Goal: Information Seeking & Learning: Learn about a topic

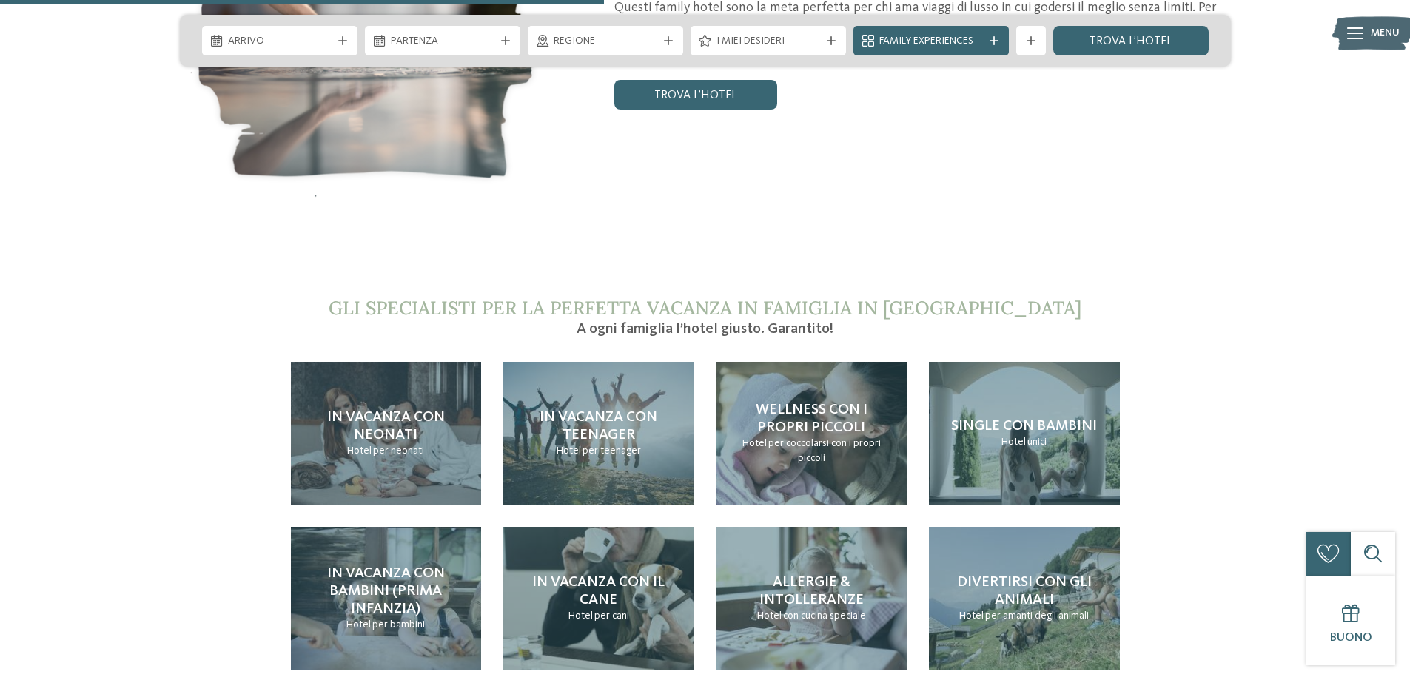
scroll to position [3330, 0]
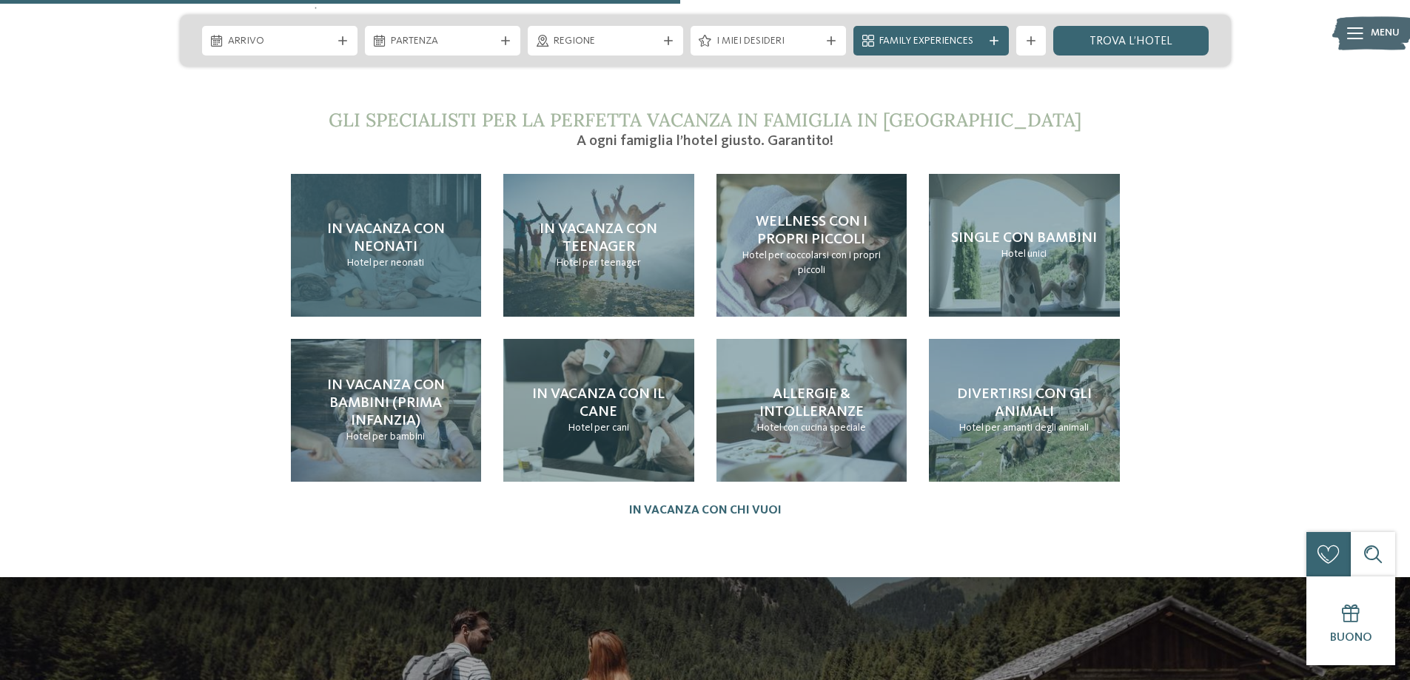
click at [358, 222] on span "In vacanza con neonati" at bounding box center [386, 238] width 118 height 33
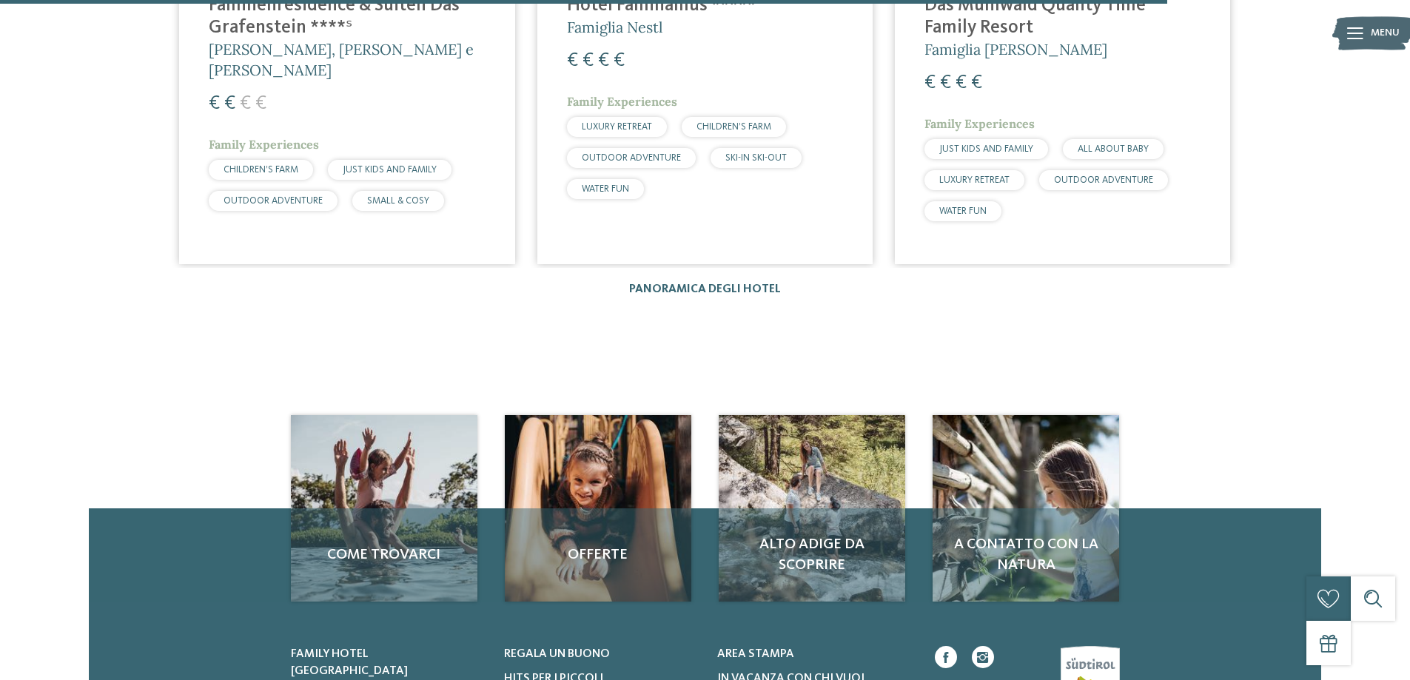
scroll to position [2812, 0]
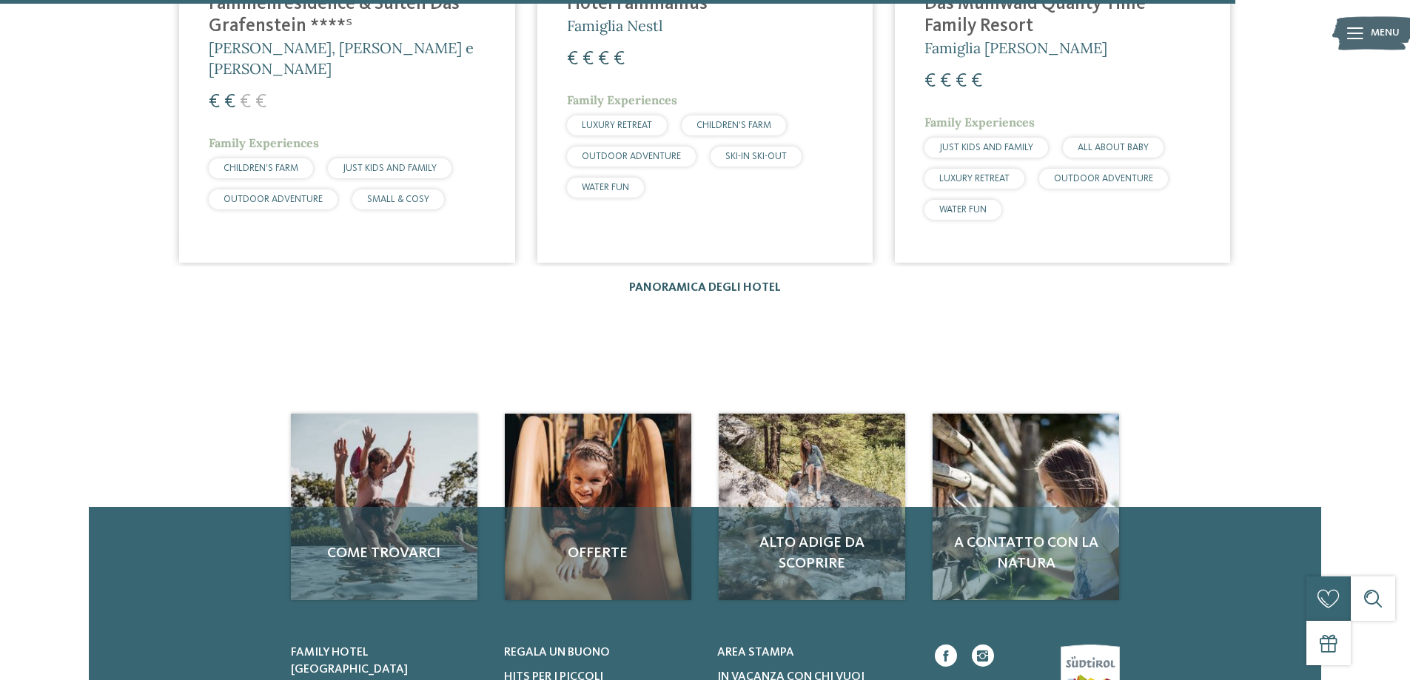
click at [704, 282] on link "Panoramica degli hotel" at bounding box center [705, 288] width 152 height 12
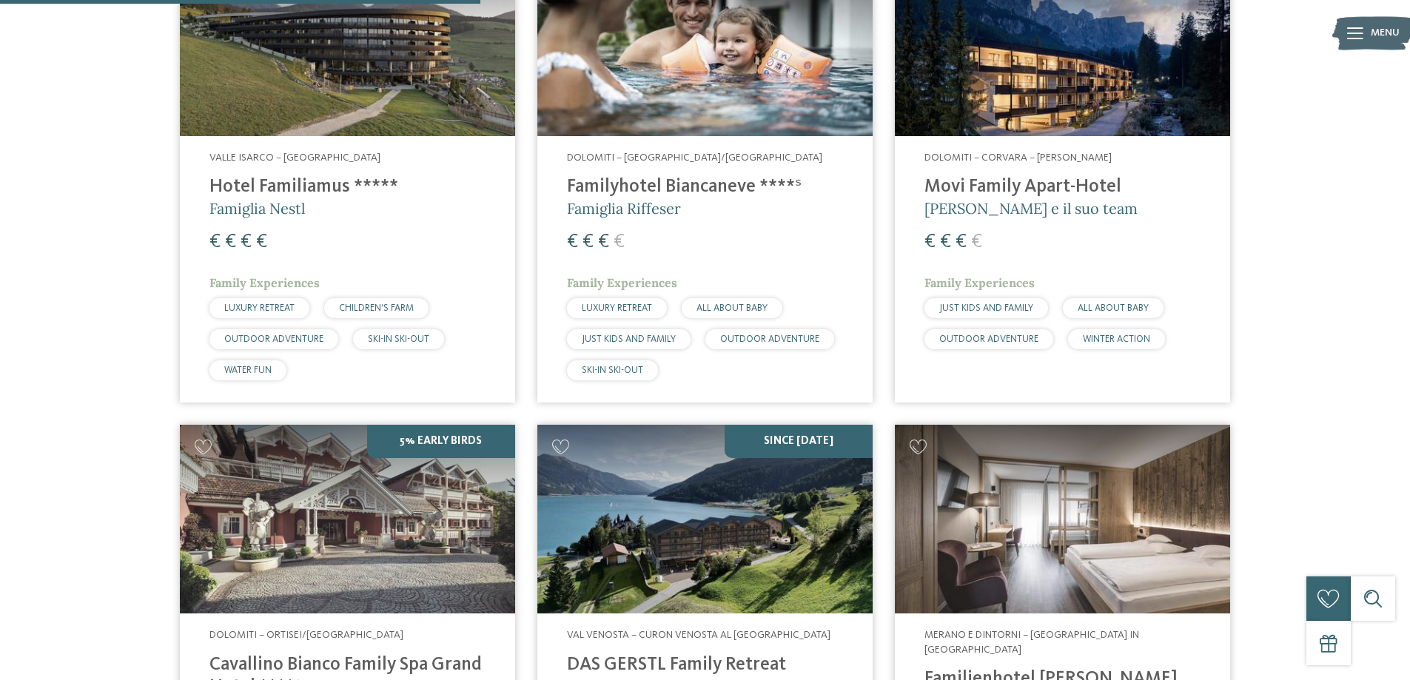
scroll to position [1702, 0]
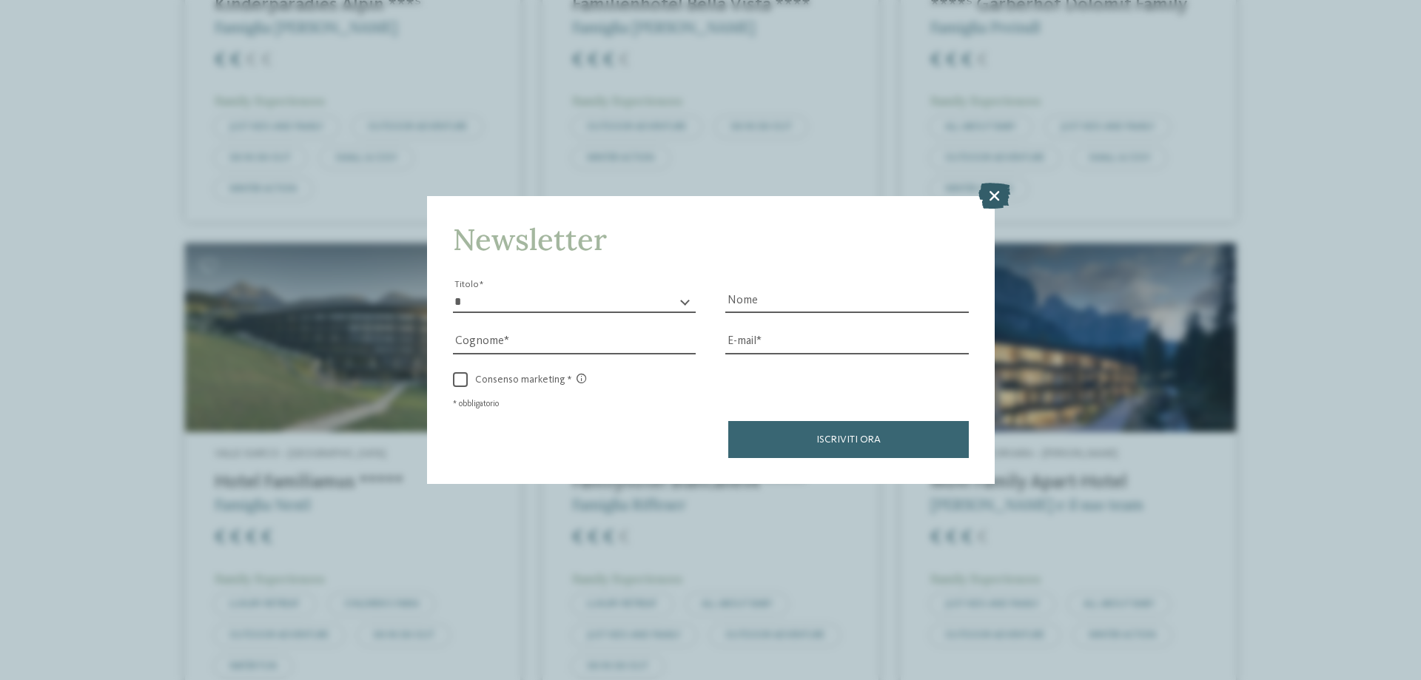
click at [995, 198] on icon at bounding box center [994, 196] width 32 height 26
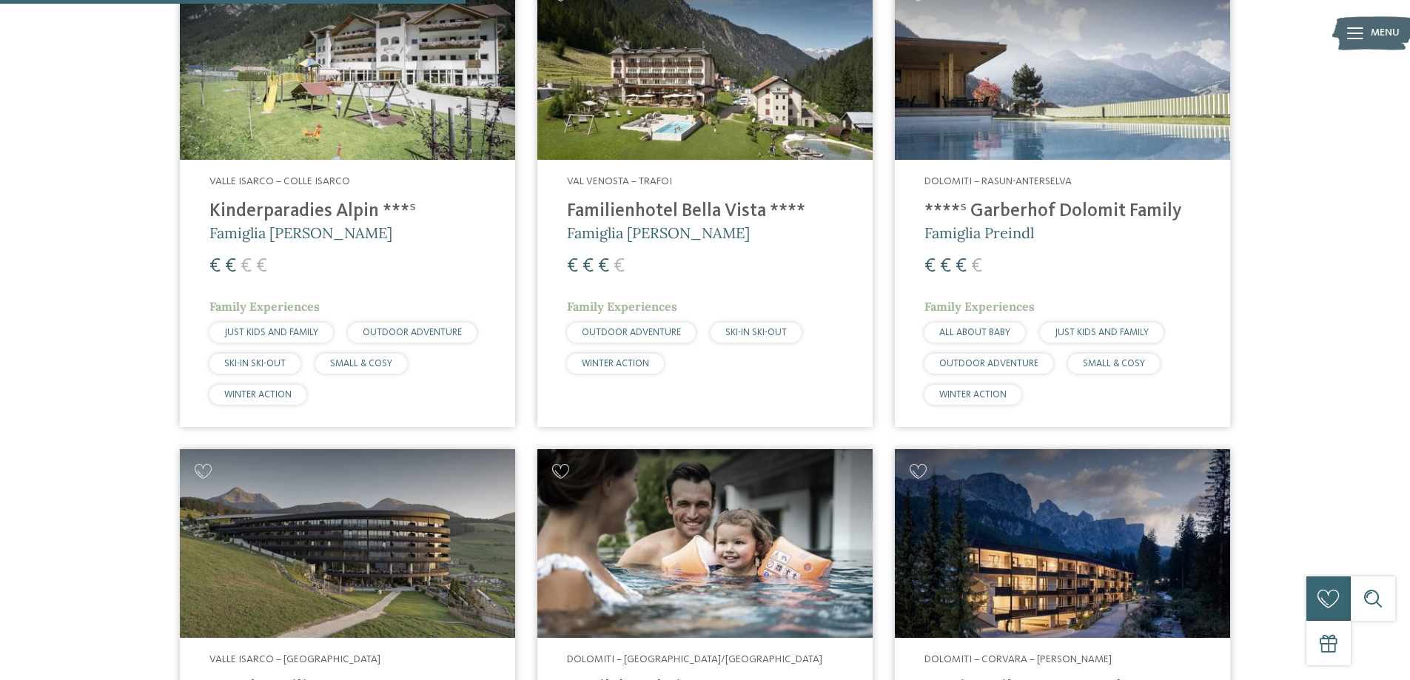
scroll to position [1258, 0]
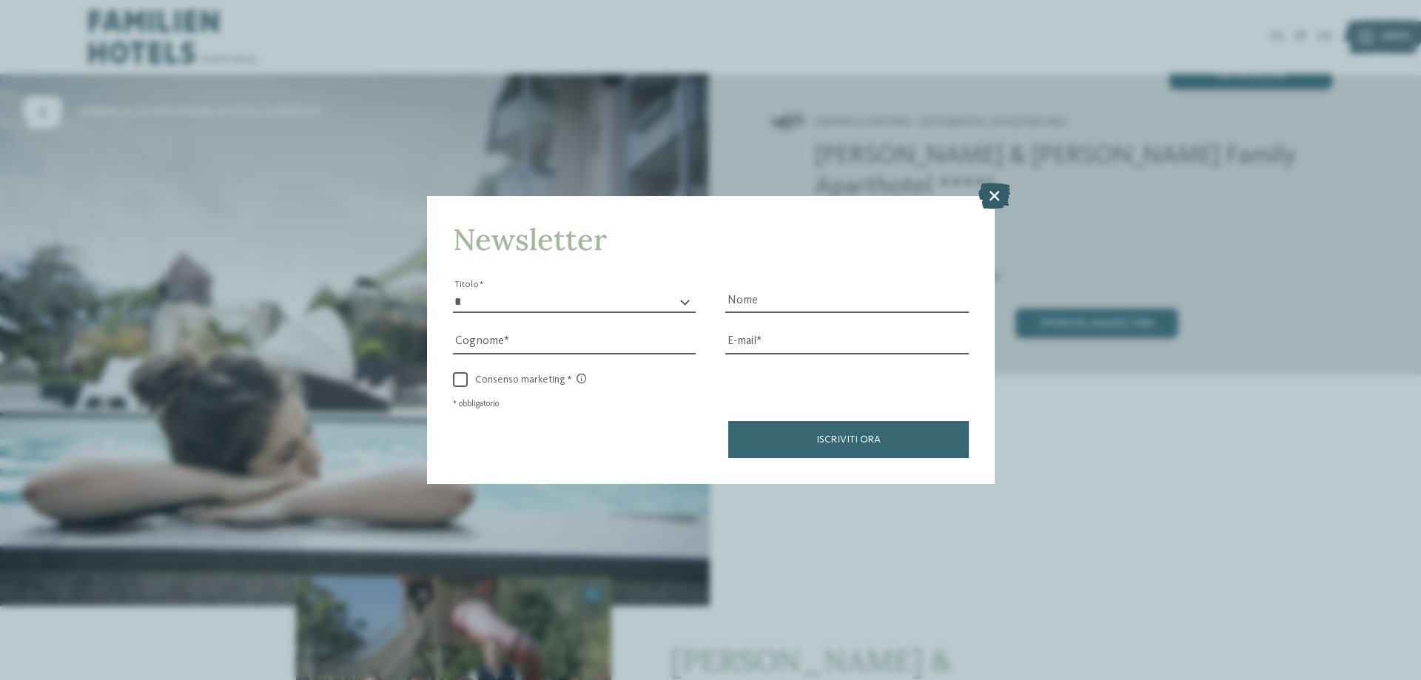
click at [993, 189] on icon at bounding box center [994, 196] width 32 height 26
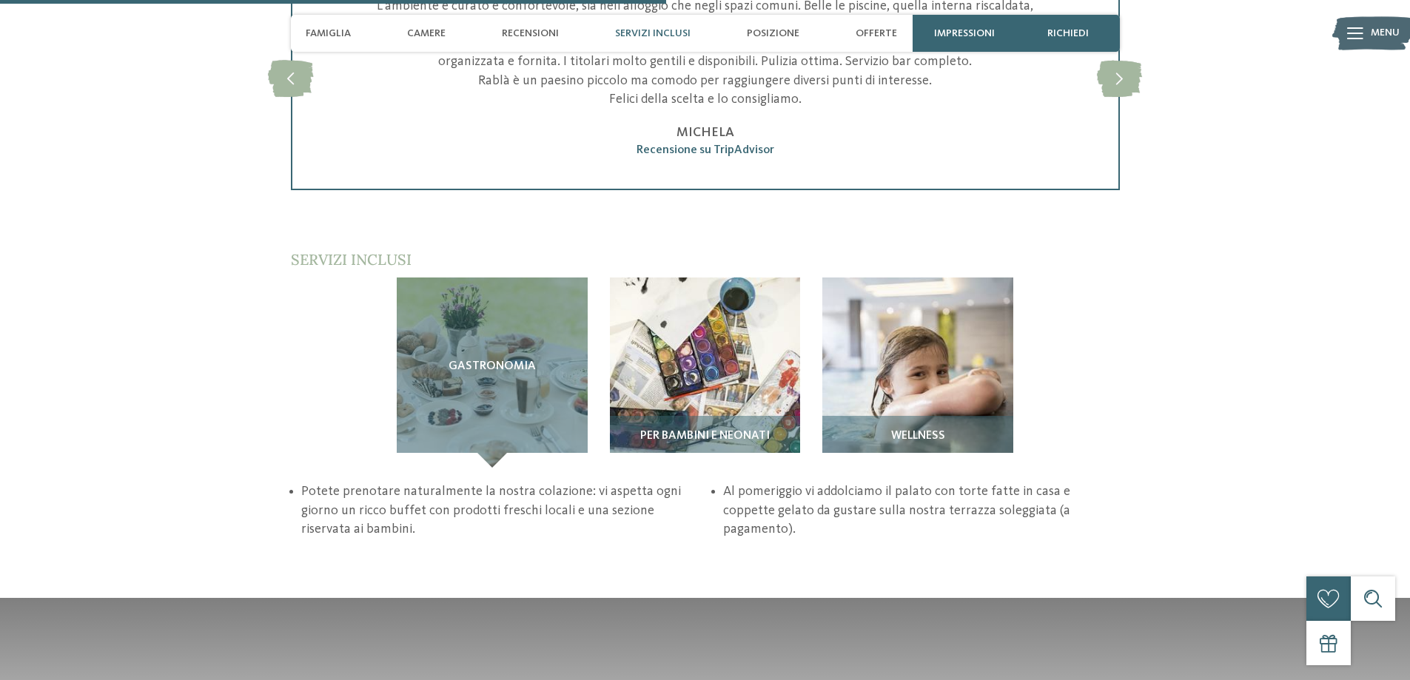
scroll to position [2220, 0]
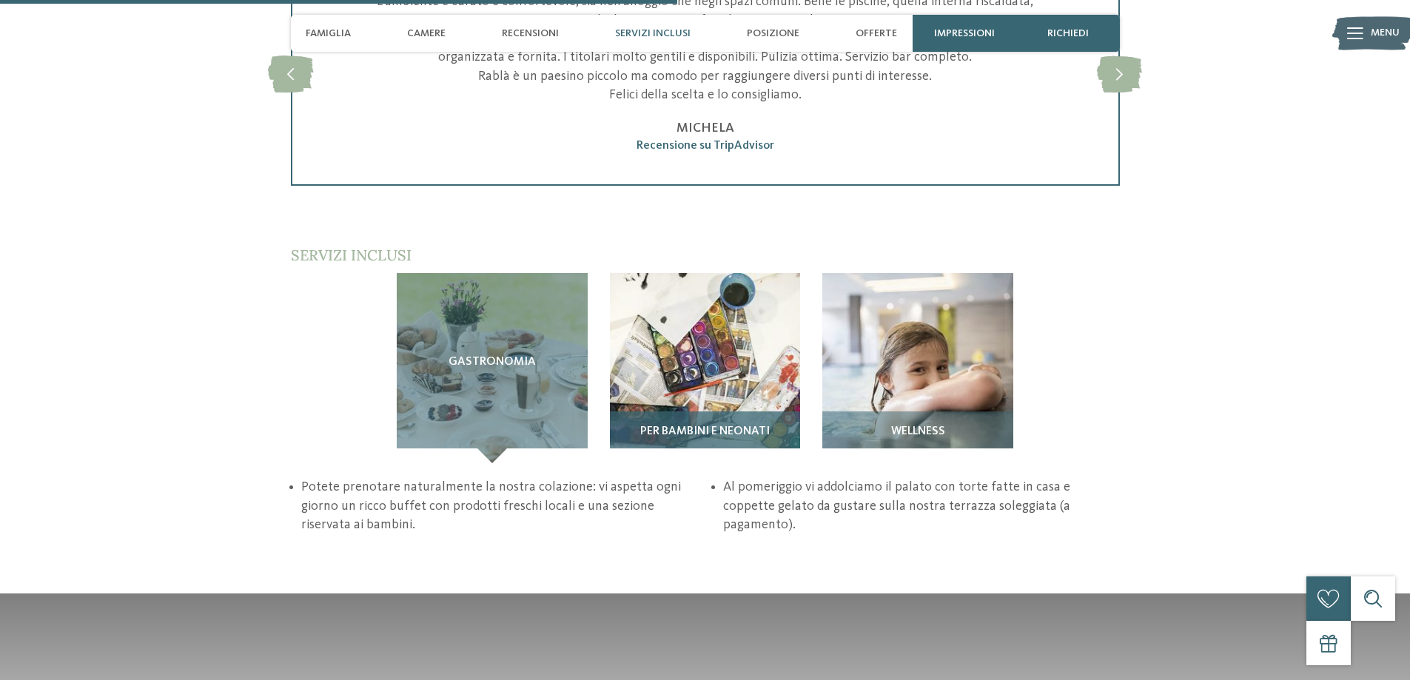
click at [672, 411] on div "Per bambini e neonati" at bounding box center [705, 437] width 191 height 52
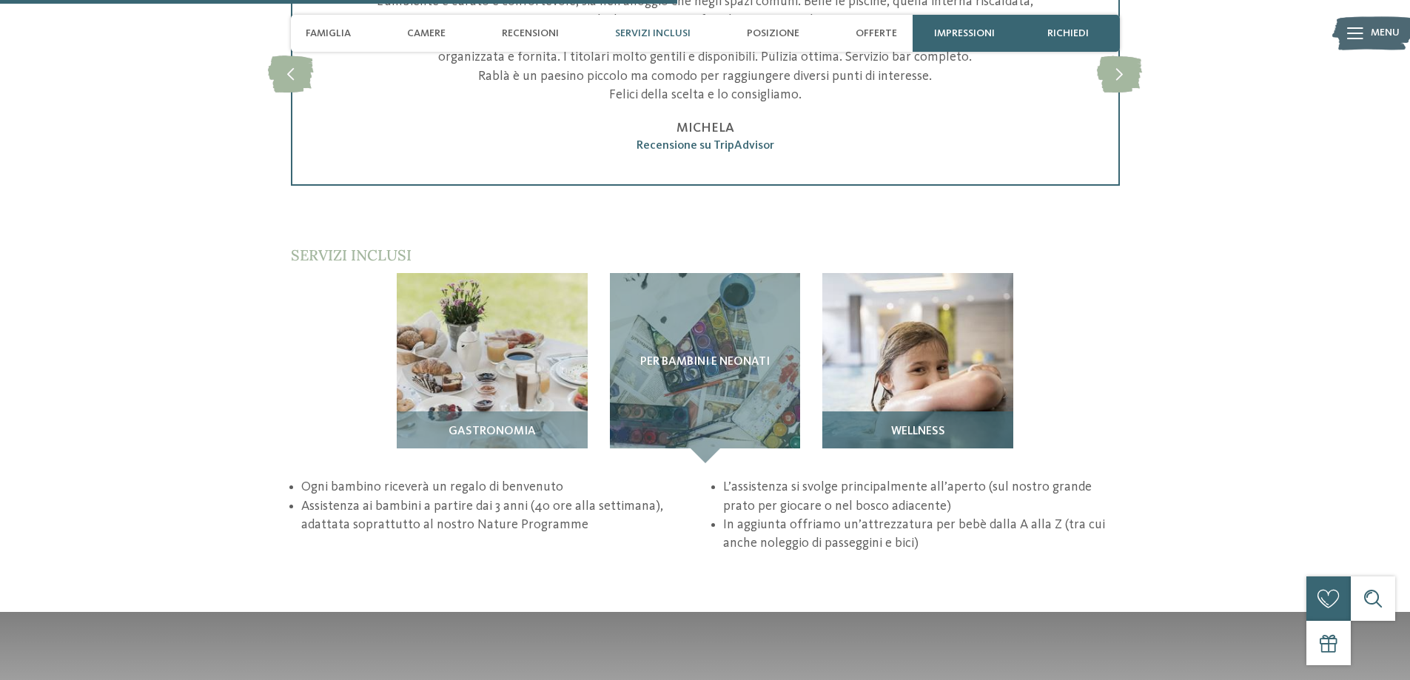
click at [896, 300] on img at bounding box center [917, 368] width 191 height 191
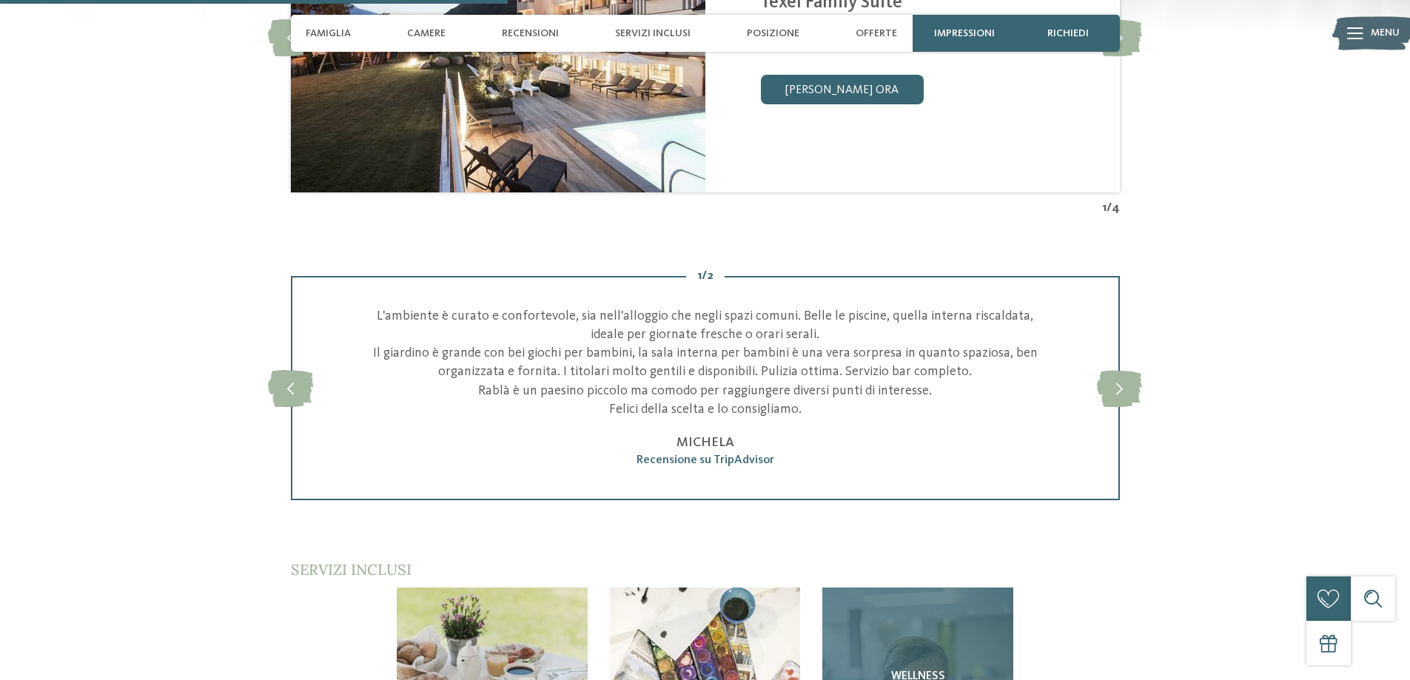
scroll to position [1628, 0]
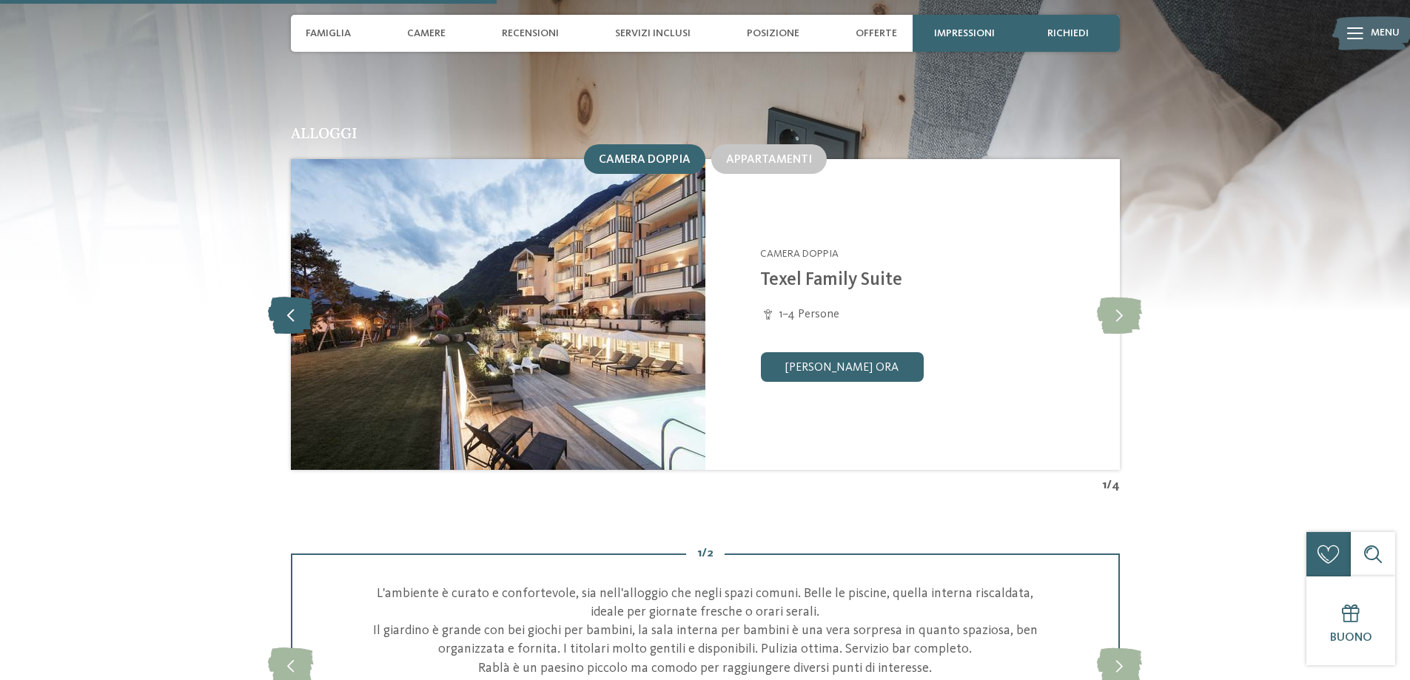
click at [291, 296] on icon at bounding box center [290, 314] width 45 height 37
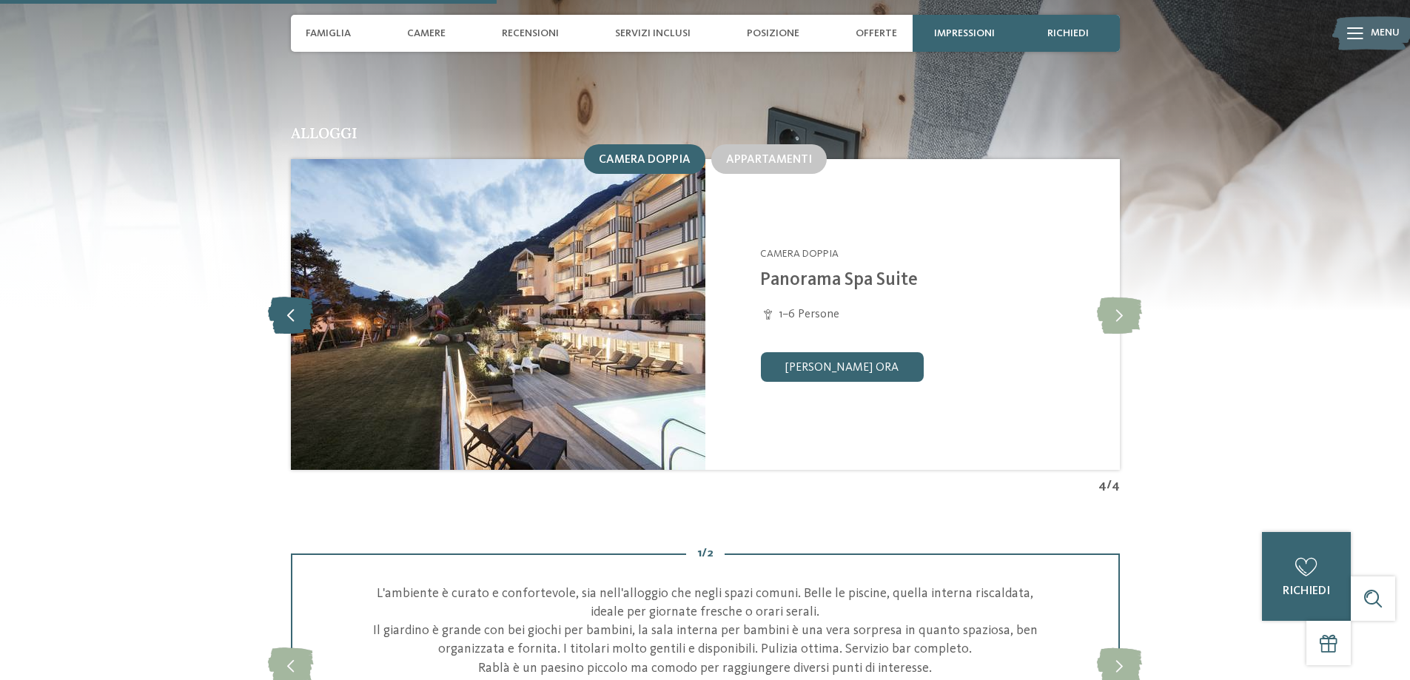
click at [291, 296] on icon at bounding box center [290, 314] width 45 height 37
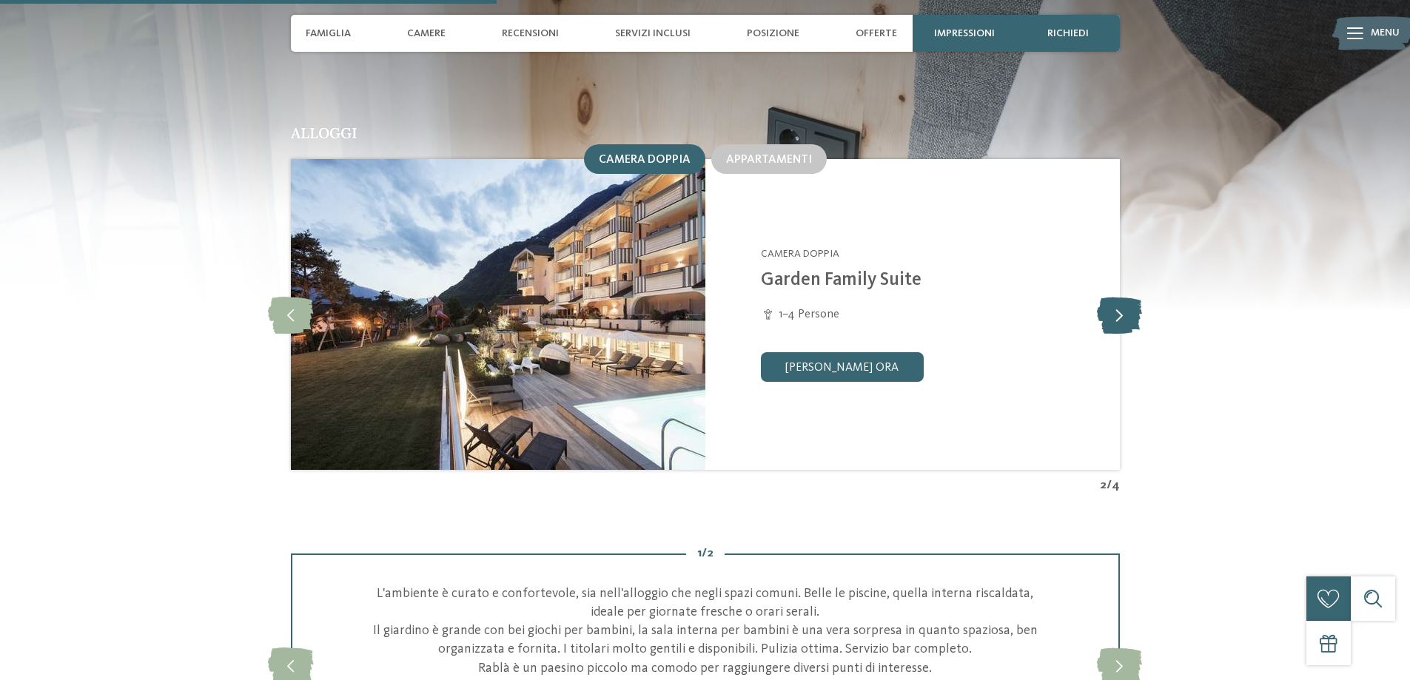
click at [1133, 296] on icon at bounding box center [1119, 314] width 45 height 37
click at [1134, 296] on icon at bounding box center [1119, 314] width 45 height 37
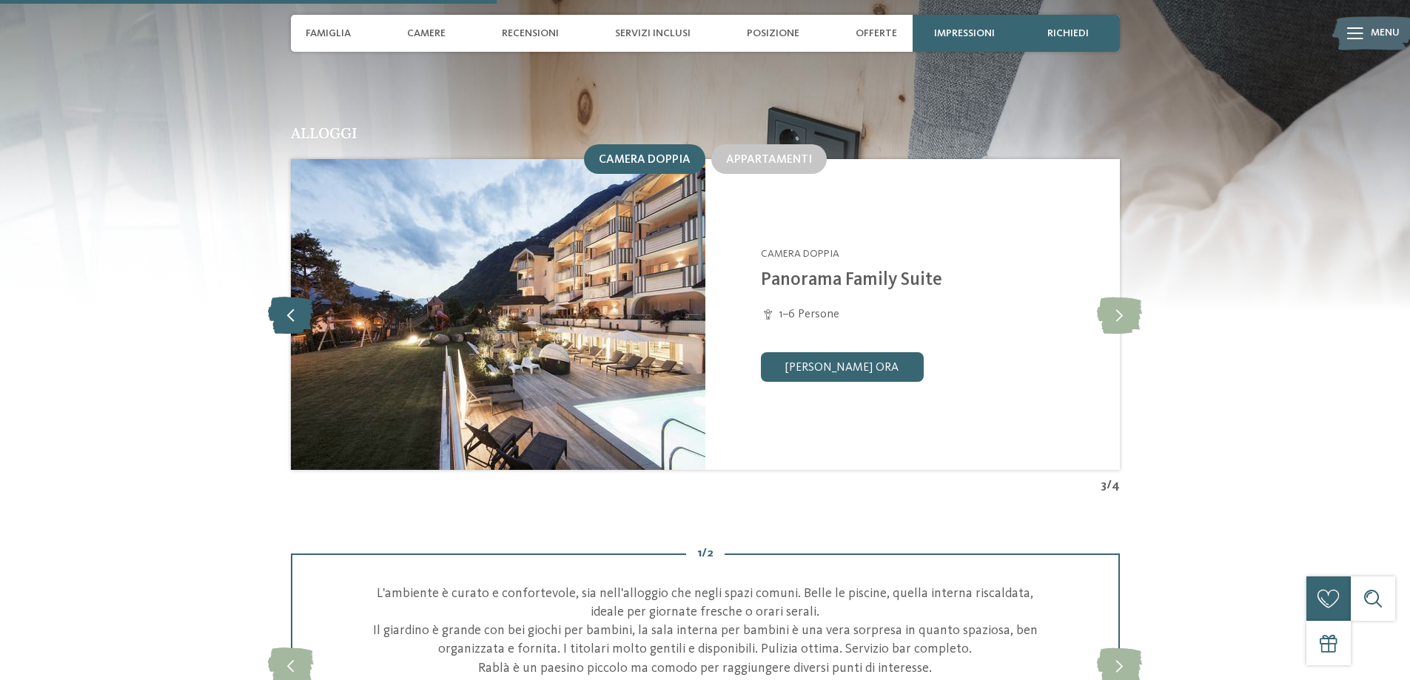
click at [297, 296] on icon at bounding box center [290, 314] width 45 height 37
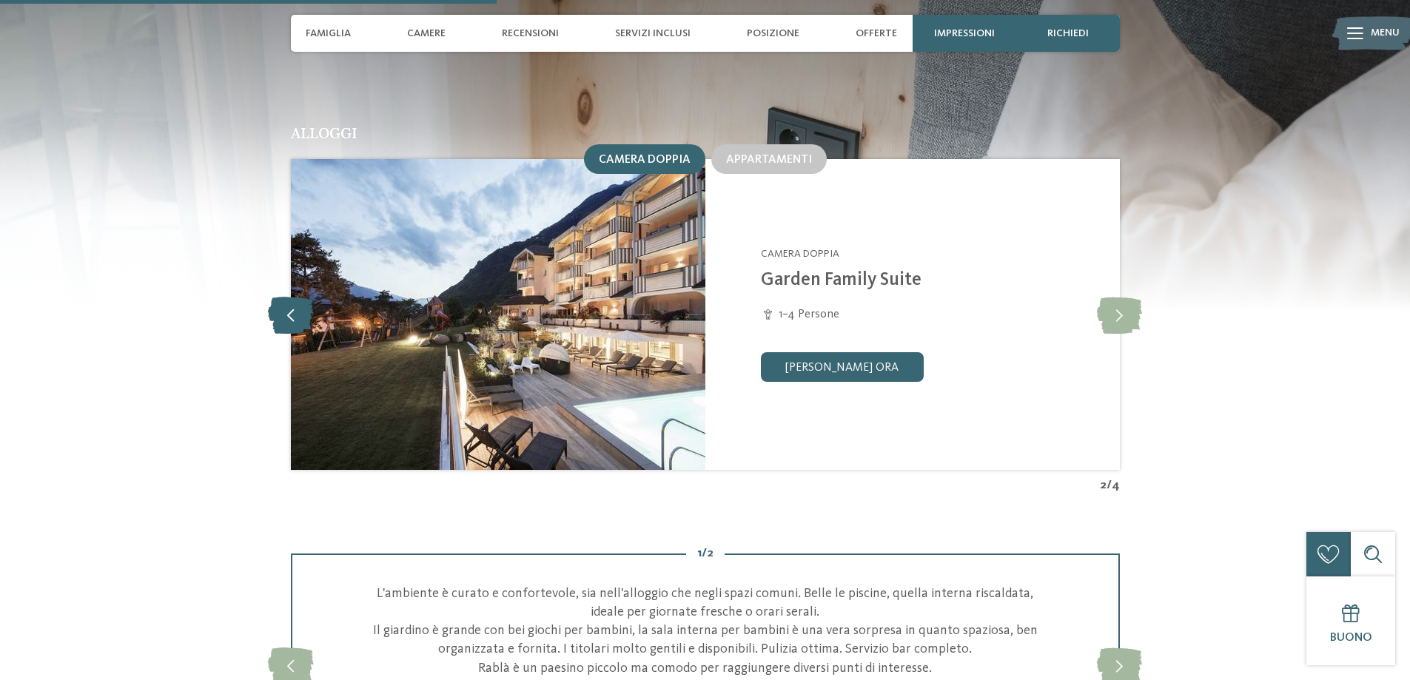
click at [297, 296] on icon at bounding box center [290, 314] width 45 height 37
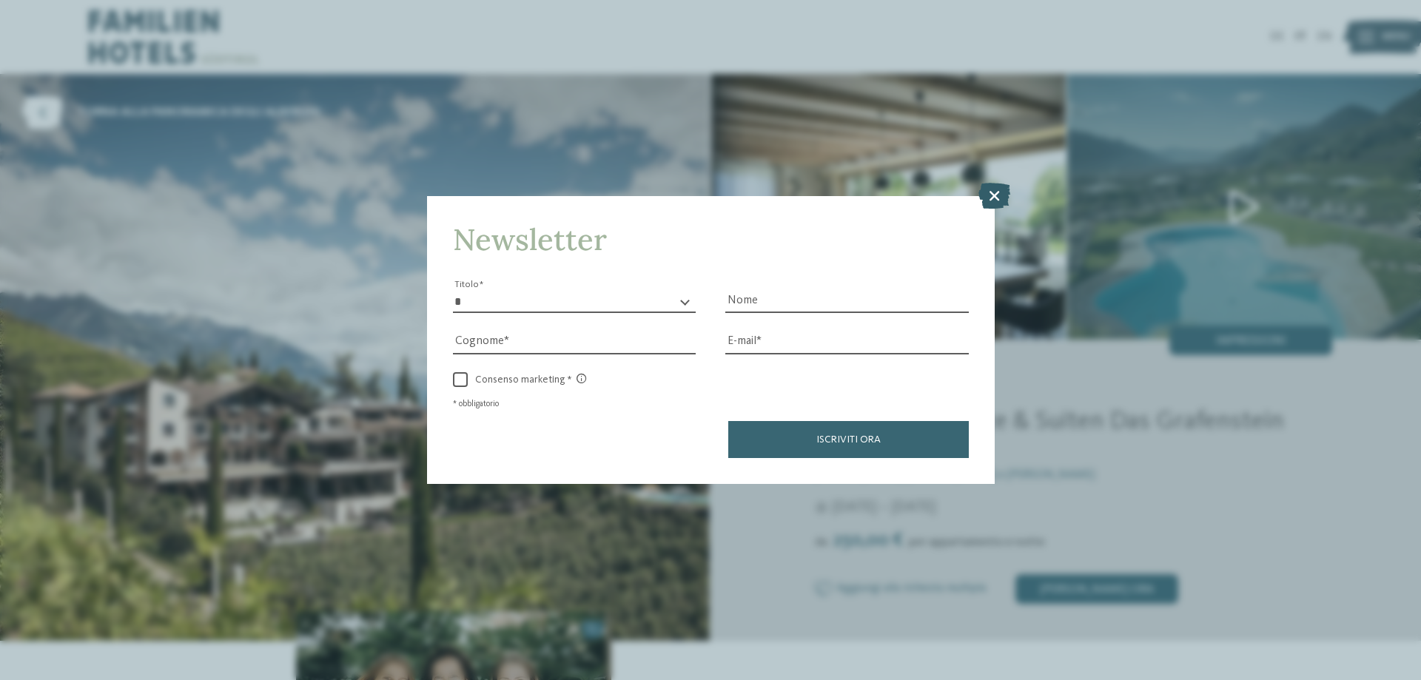
click at [995, 190] on icon at bounding box center [994, 196] width 32 height 26
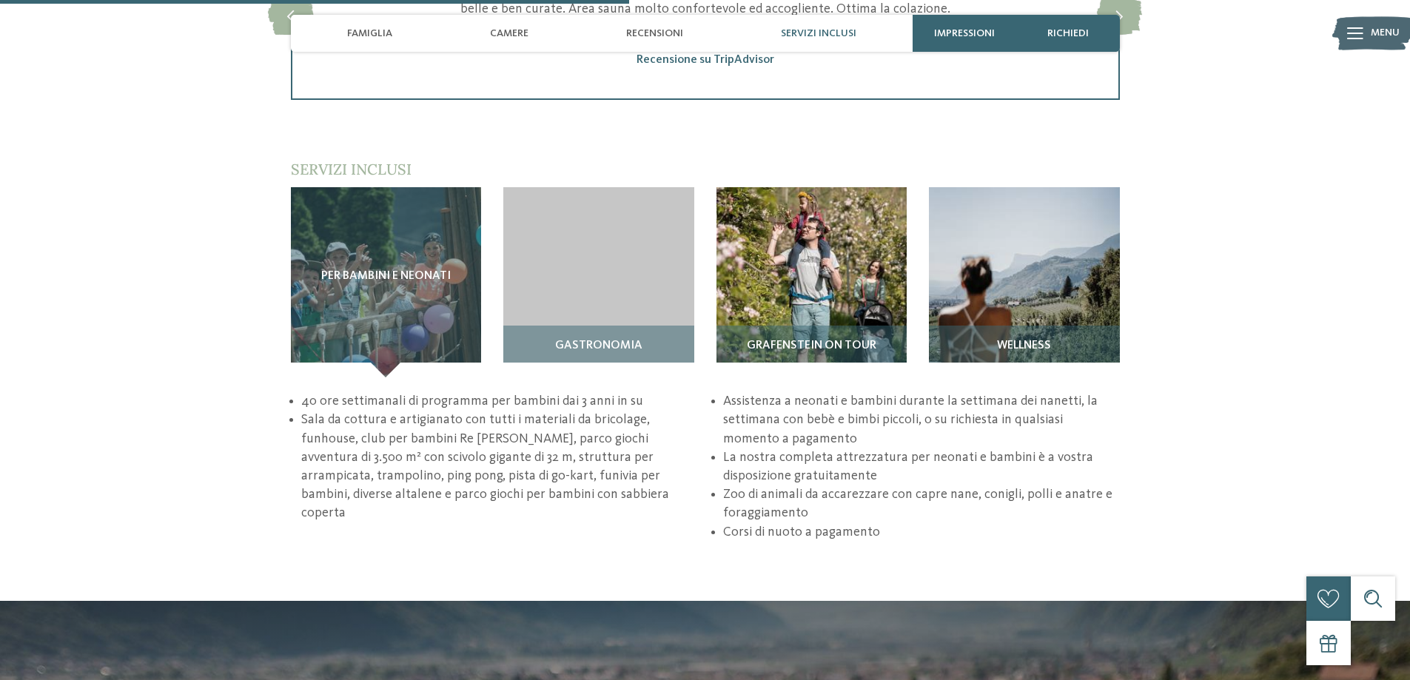
scroll to position [2146, 0]
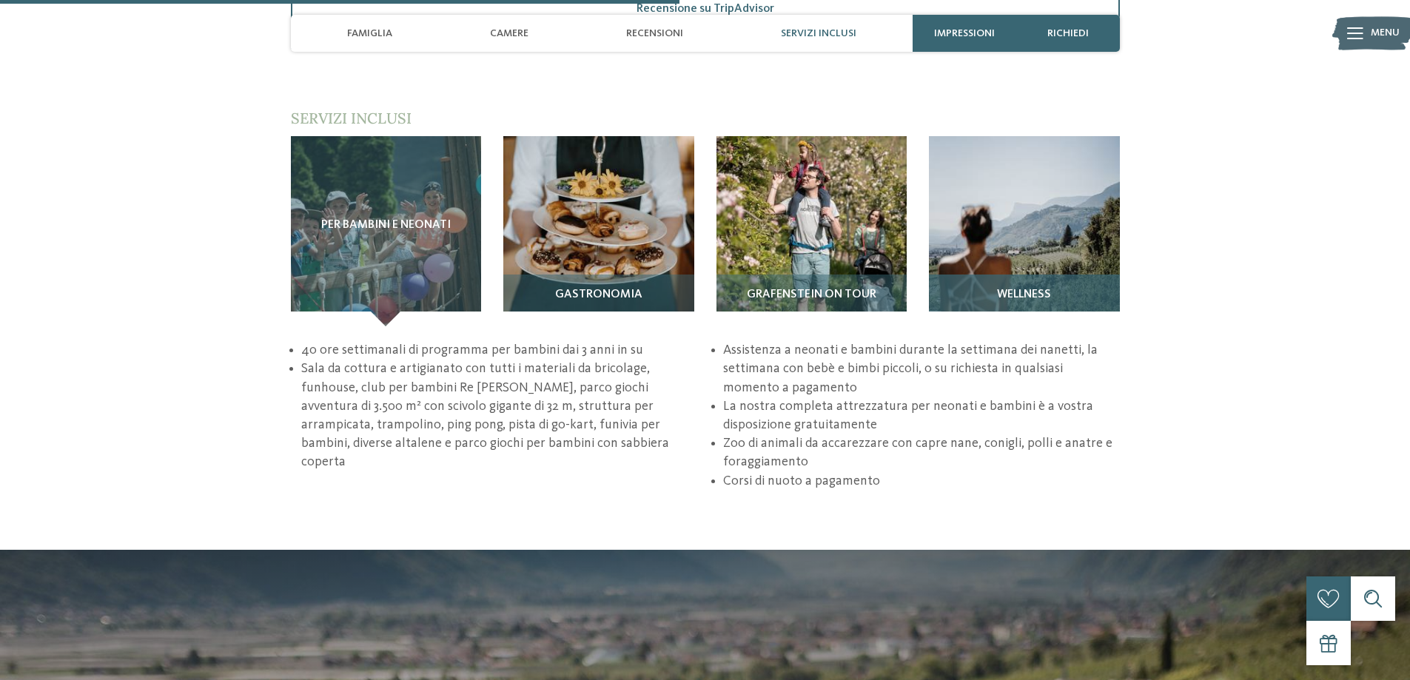
click at [1022, 213] on img at bounding box center [1024, 231] width 191 height 191
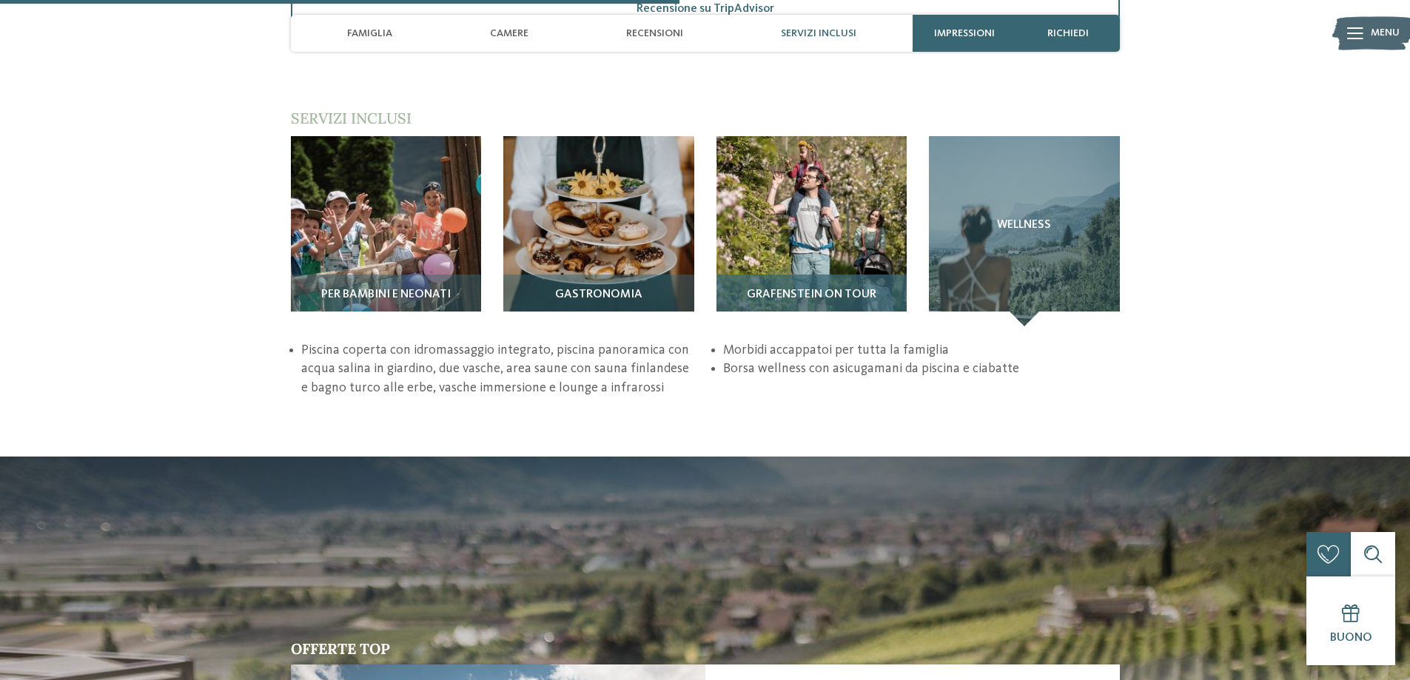
click at [843, 229] on img at bounding box center [811, 231] width 191 height 191
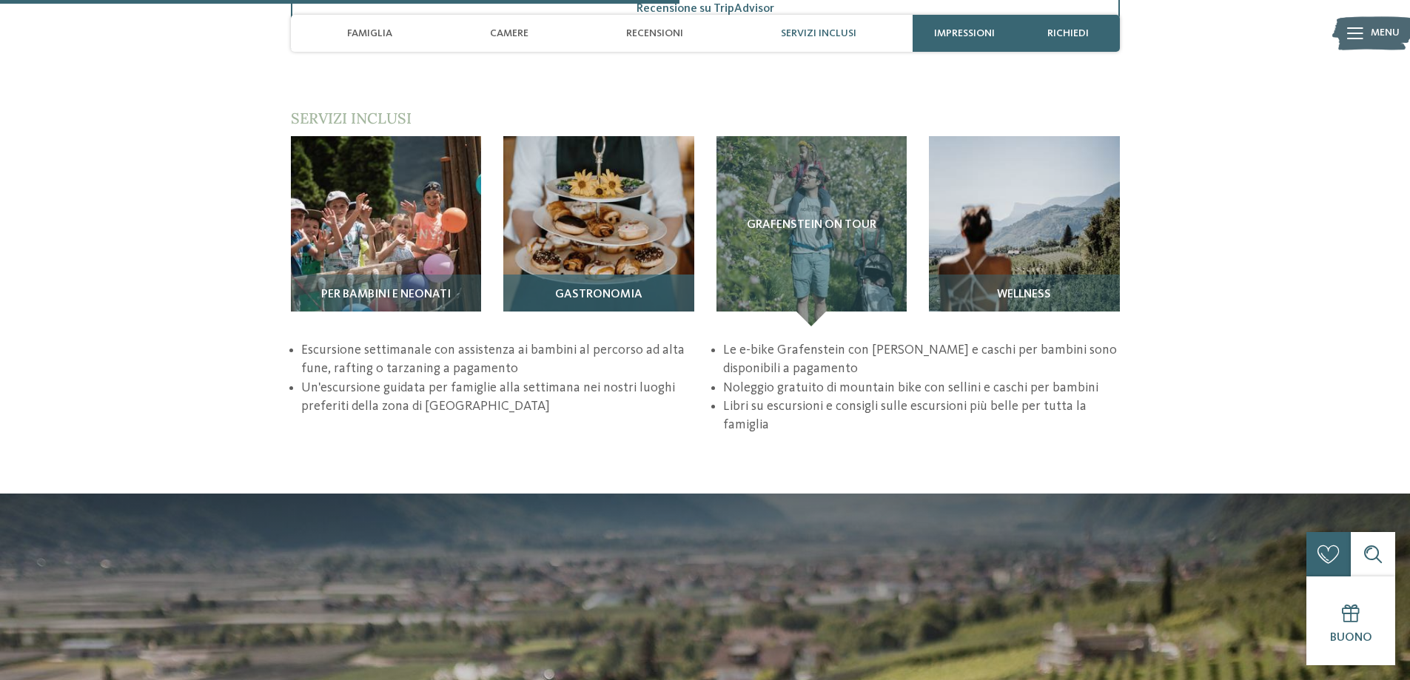
click at [659, 211] on img at bounding box center [598, 231] width 191 height 191
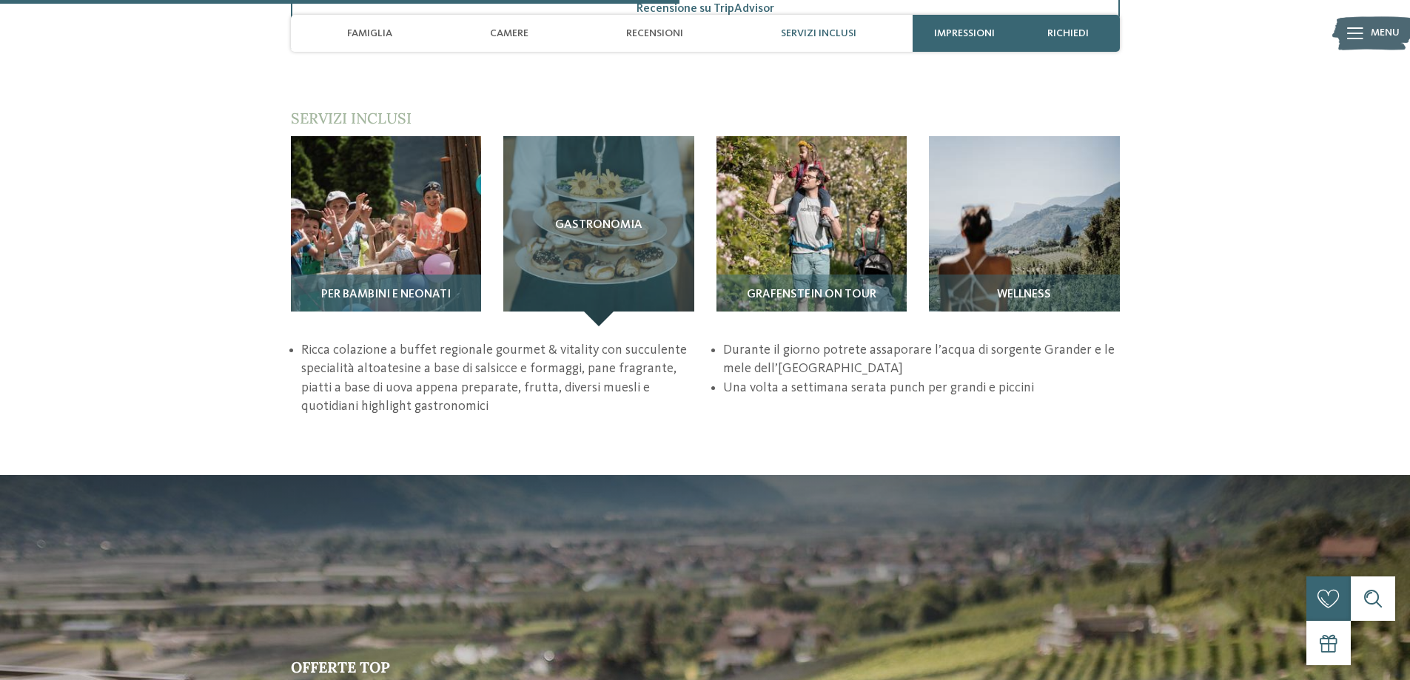
click at [396, 209] on img at bounding box center [386, 231] width 191 height 191
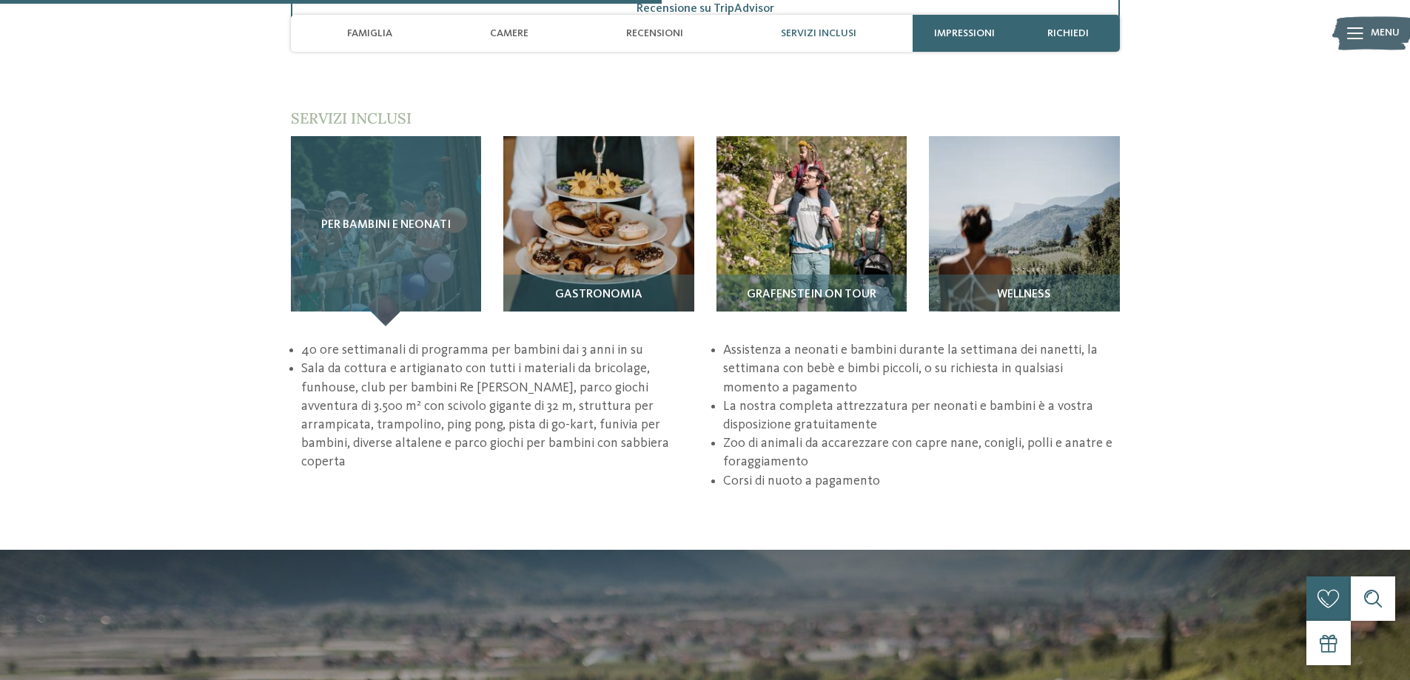
scroll to position [1776, 0]
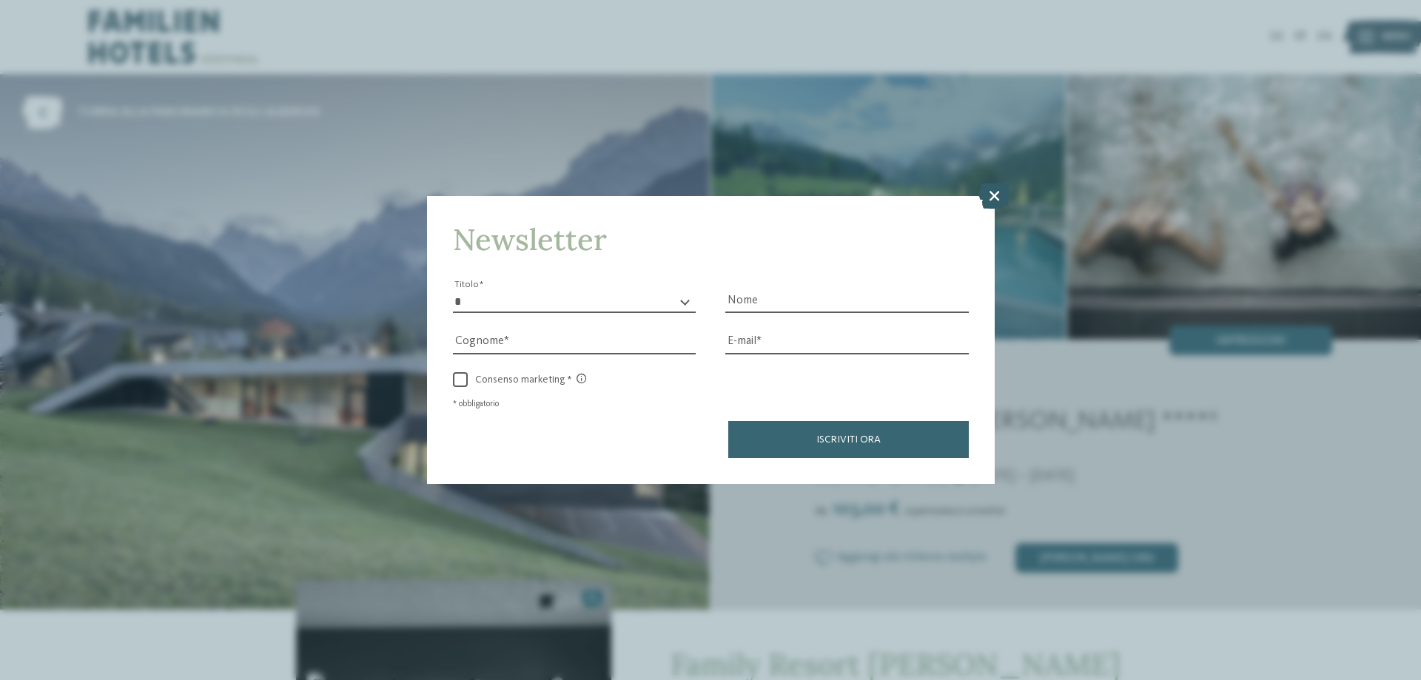
click at [998, 192] on icon at bounding box center [994, 196] width 32 height 26
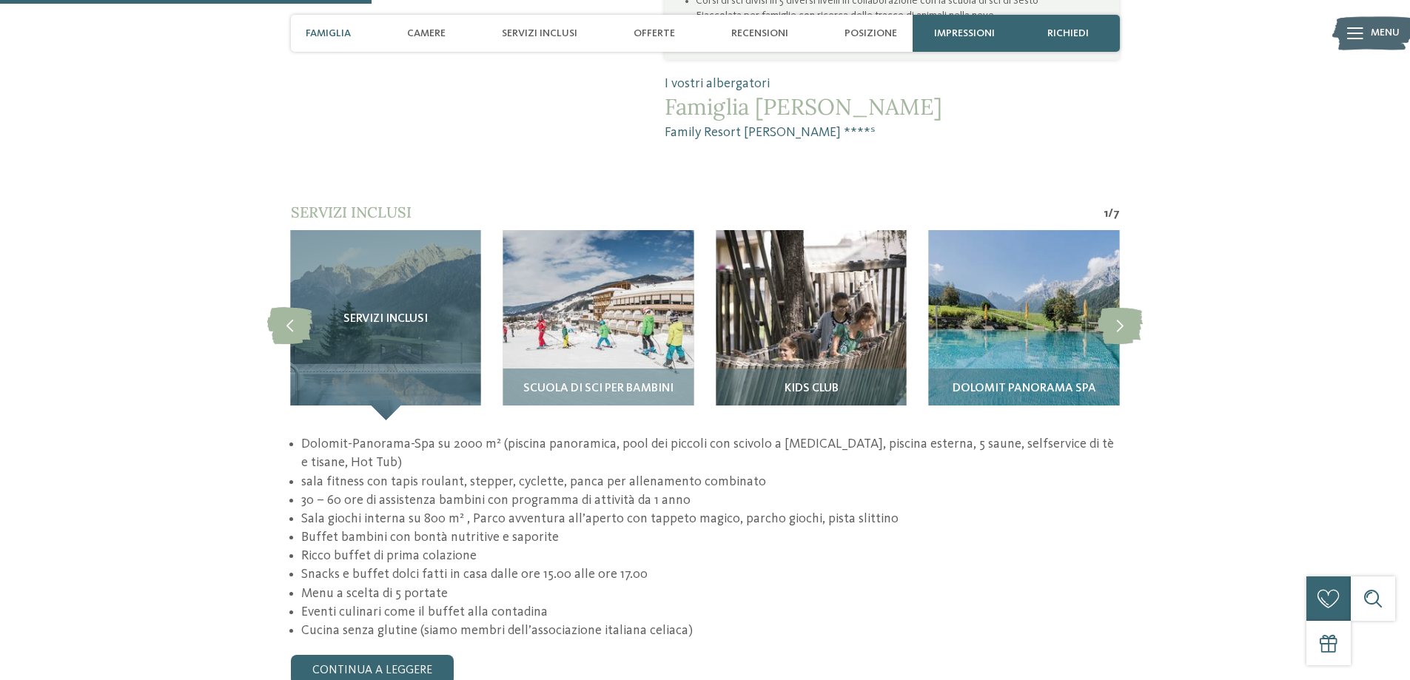
scroll to position [1406, 0]
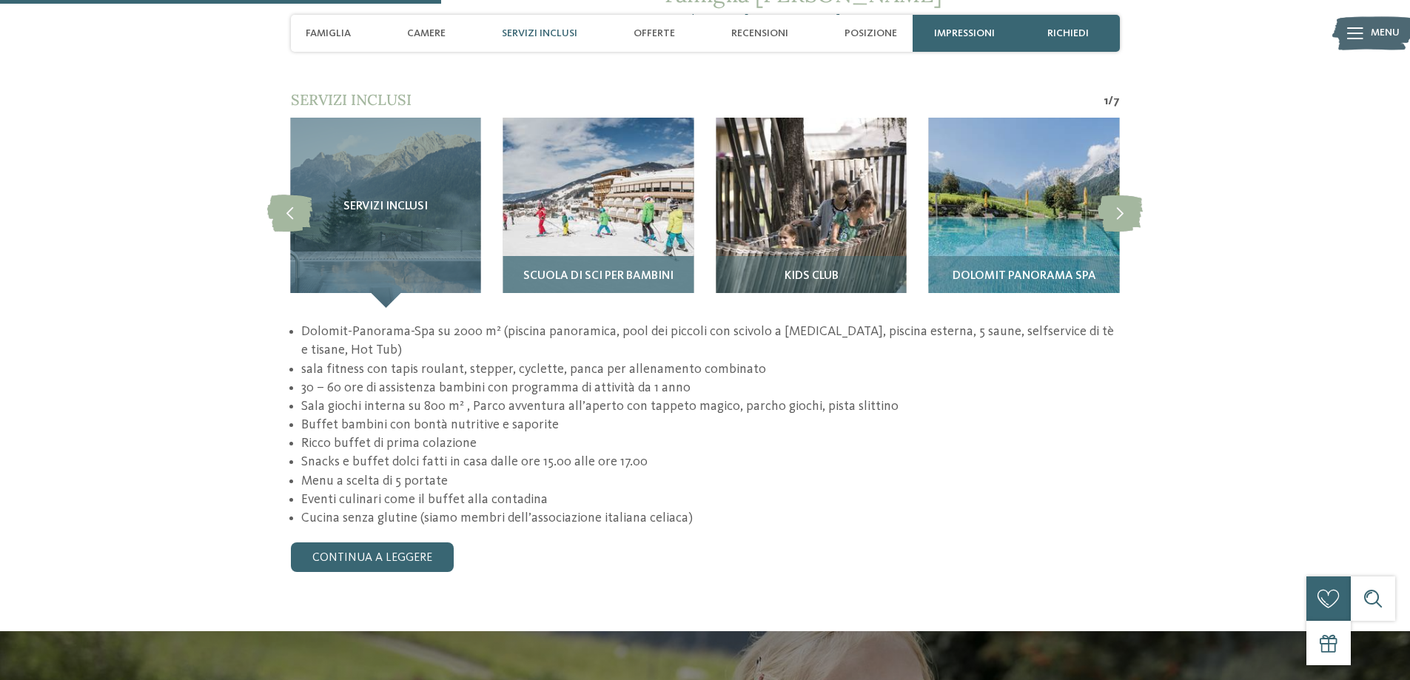
click at [584, 157] on img at bounding box center [598, 213] width 190 height 190
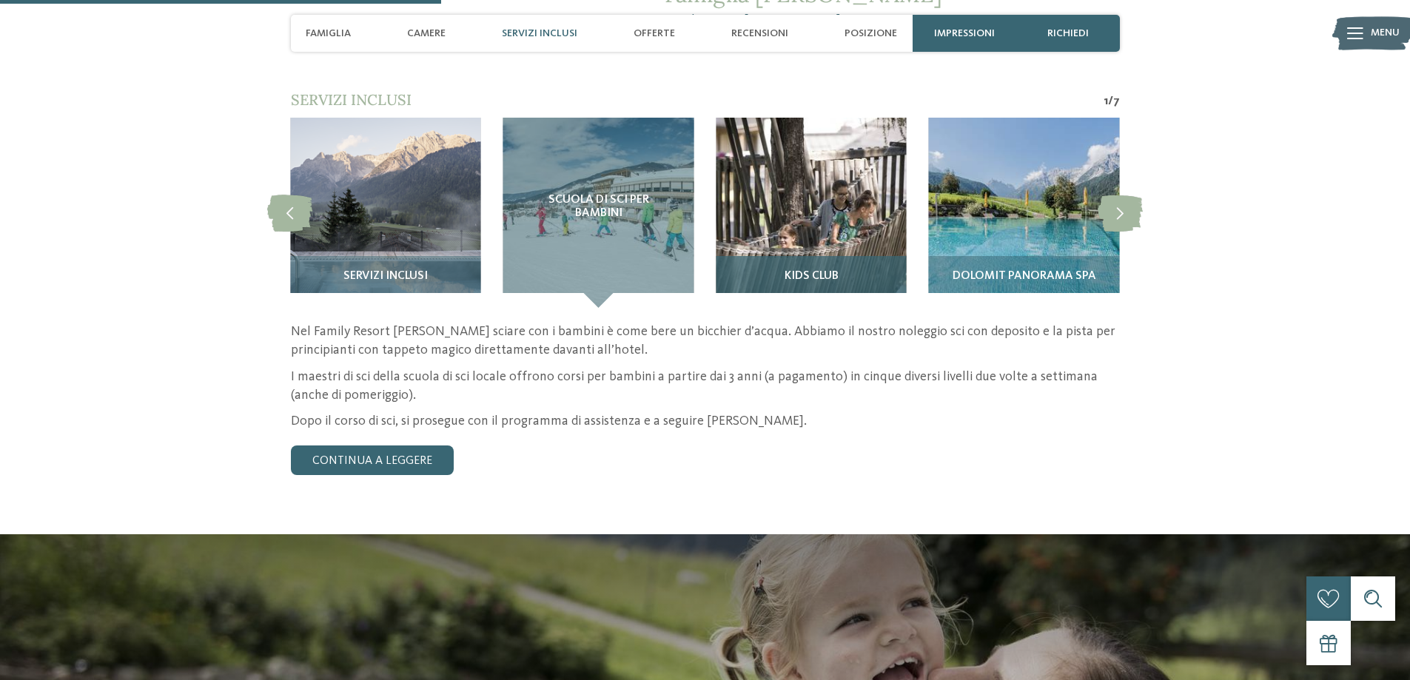
click at [726, 143] on img at bounding box center [811, 213] width 190 height 190
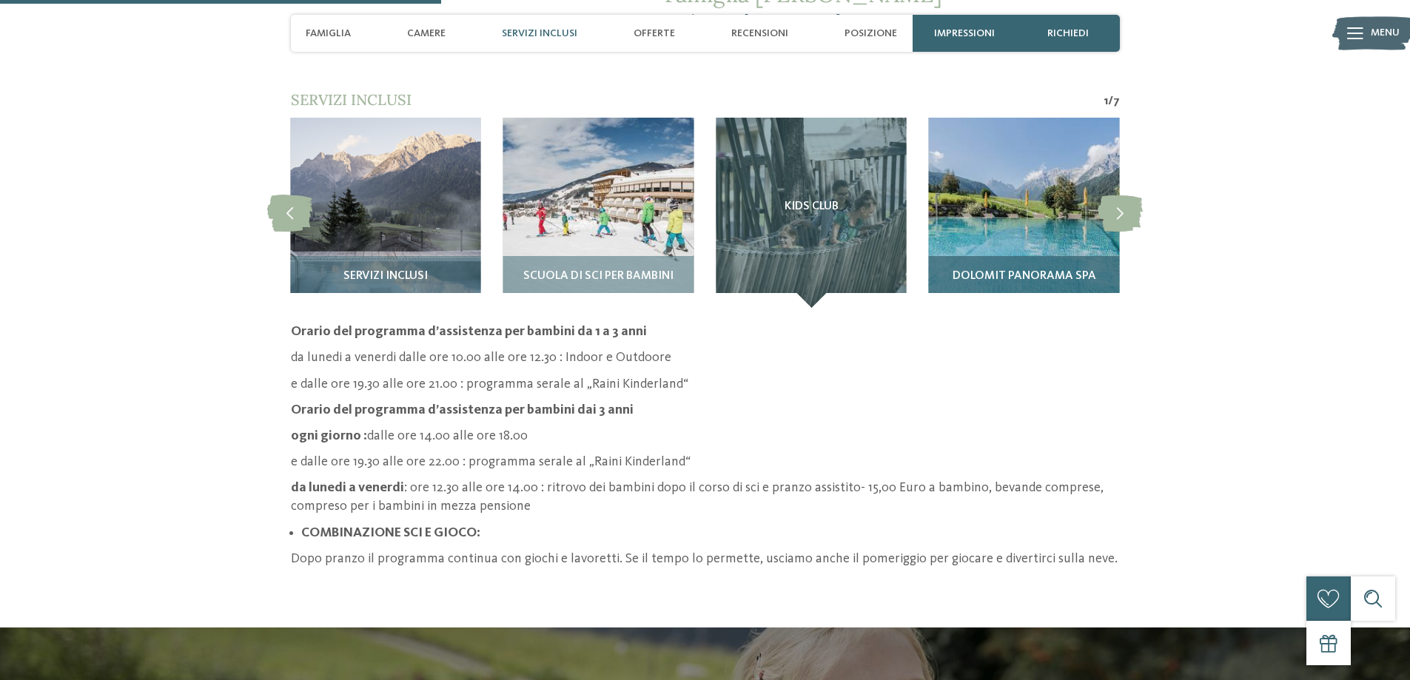
click at [971, 132] on img at bounding box center [1024, 213] width 190 height 190
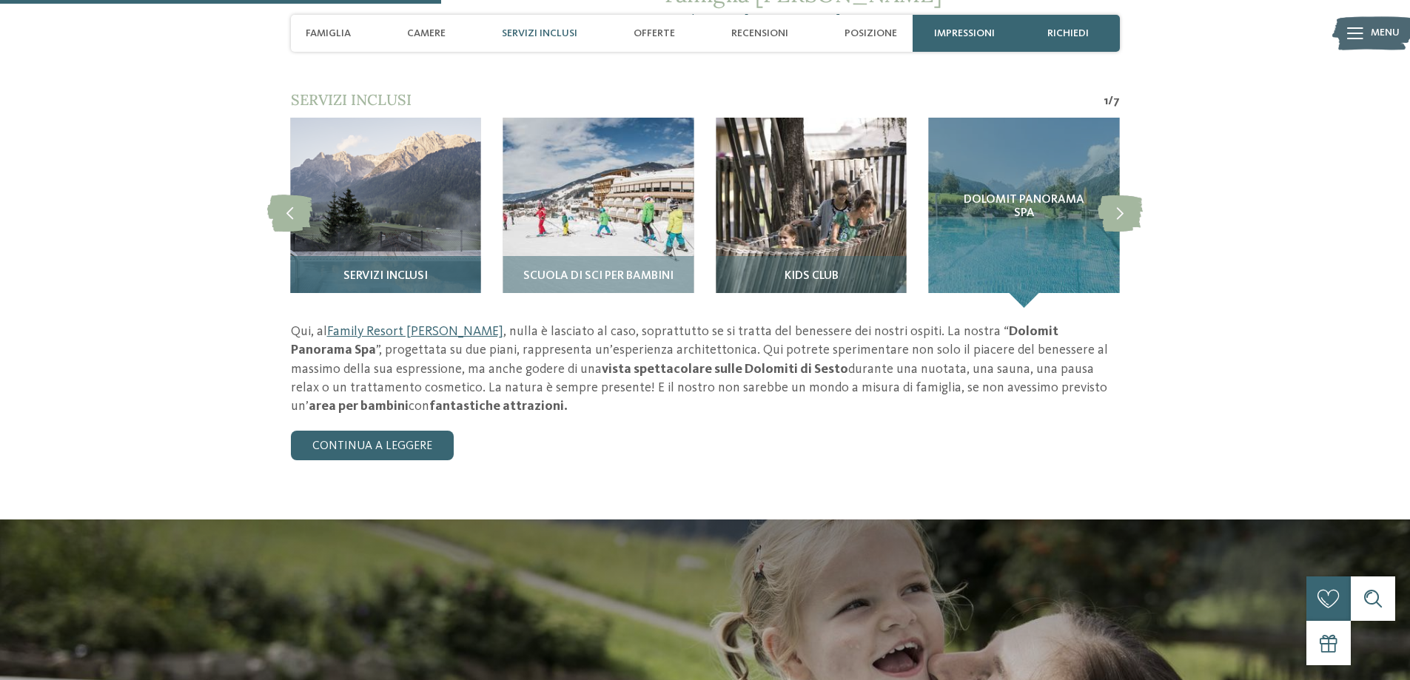
click at [444, 147] on img at bounding box center [385, 213] width 190 height 190
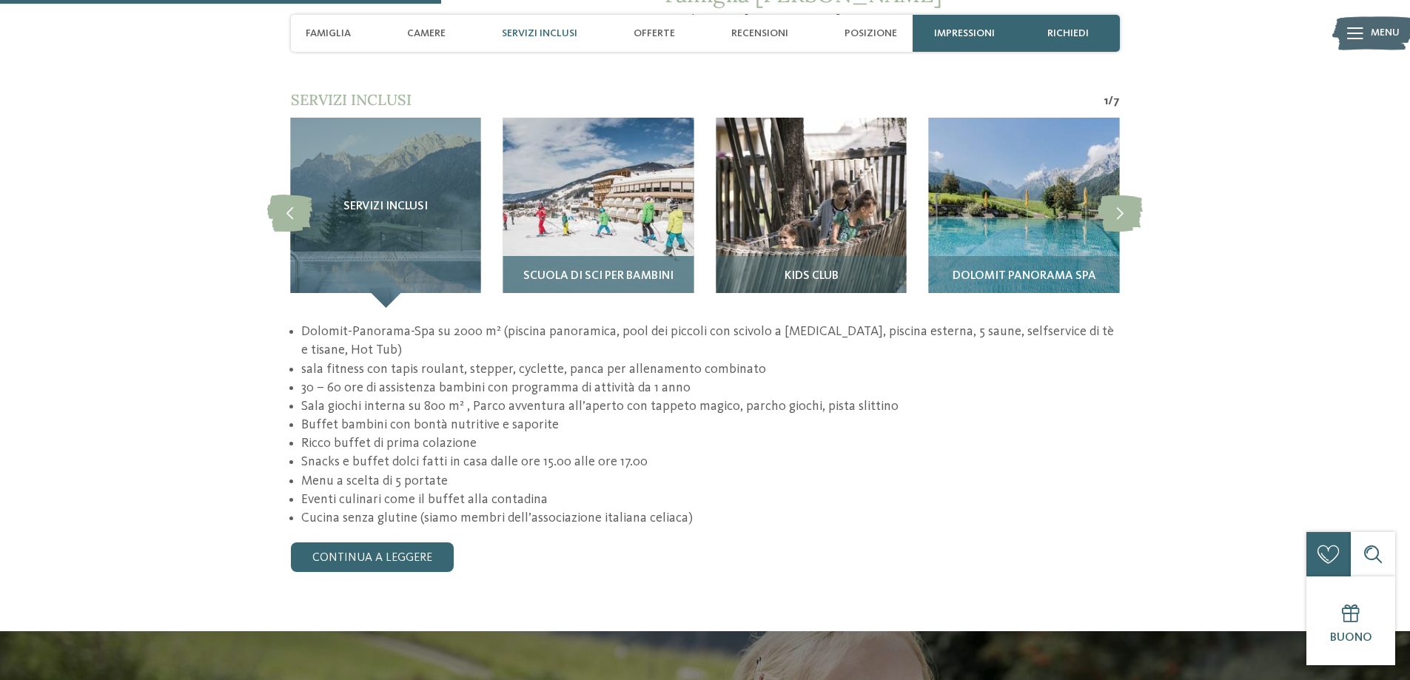
click at [597, 118] on img at bounding box center [598, 213] width 190 height 190
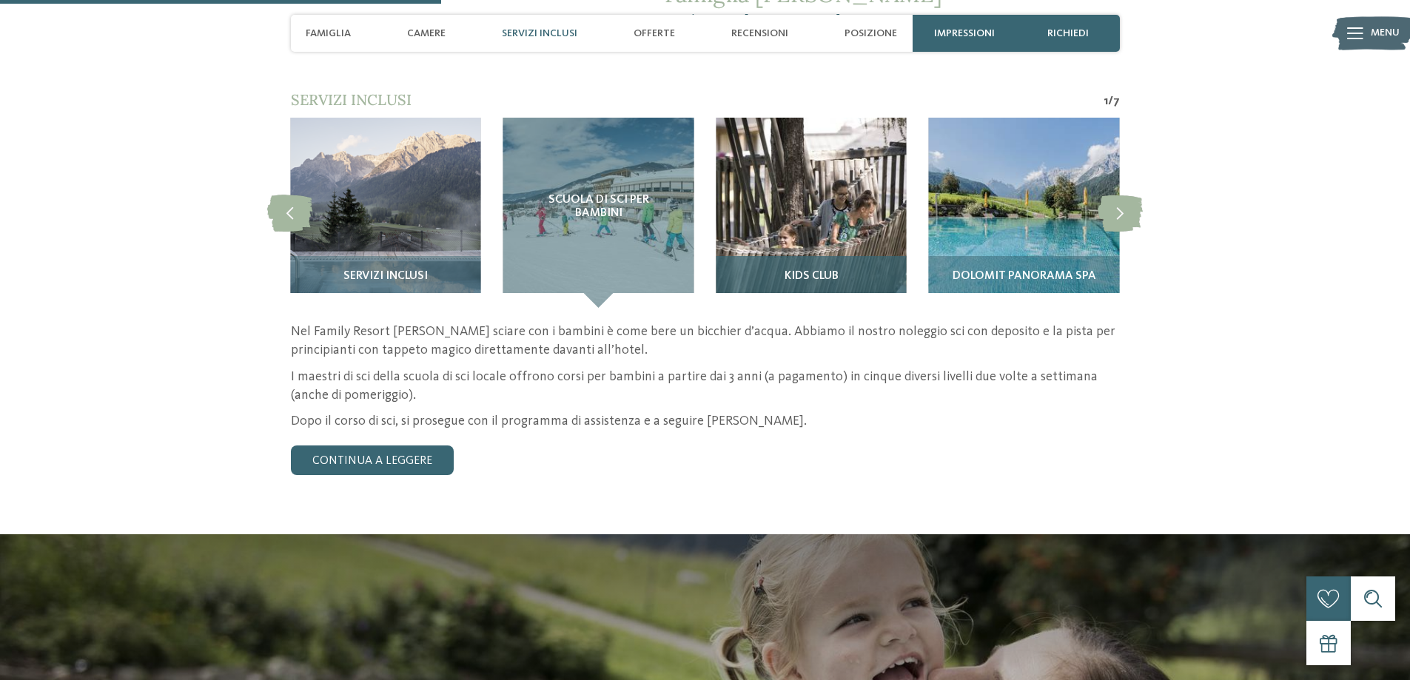
click at [788, 119] on img at bounding box center [811, 213] width 190 height 190
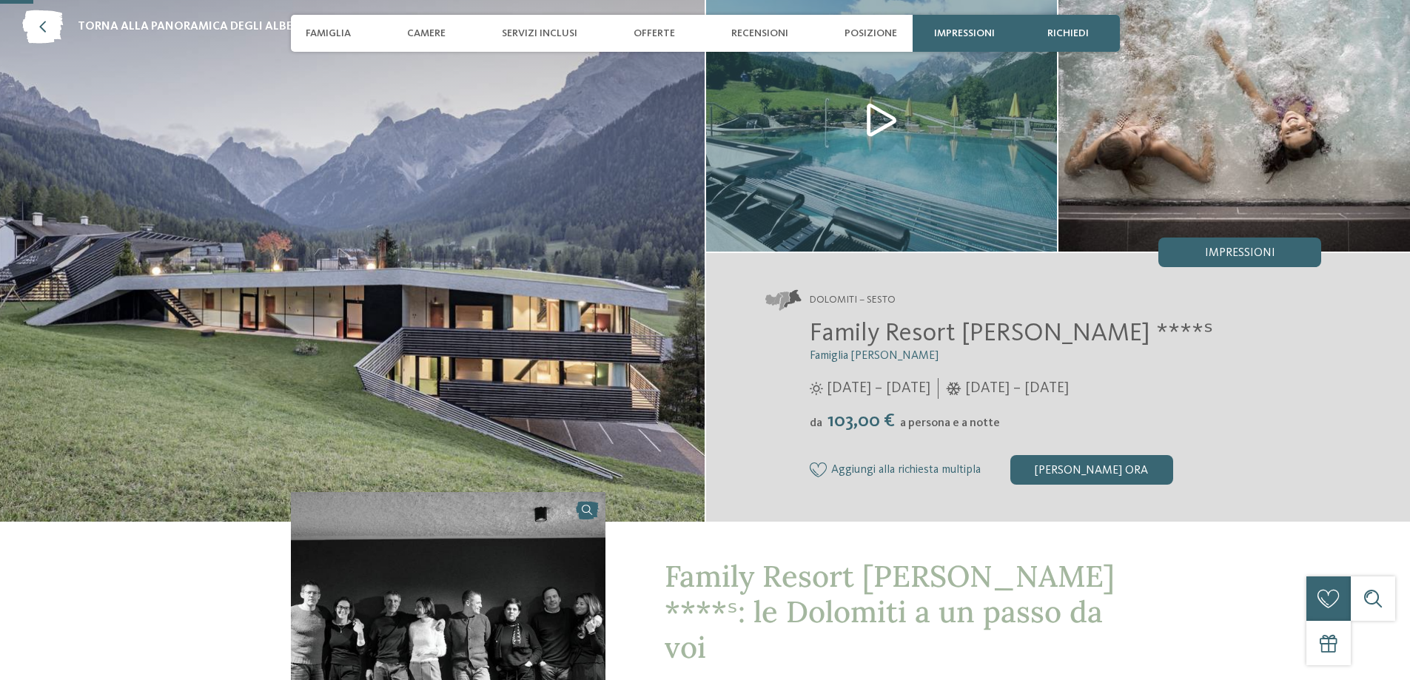
scroll to position [148, 0]
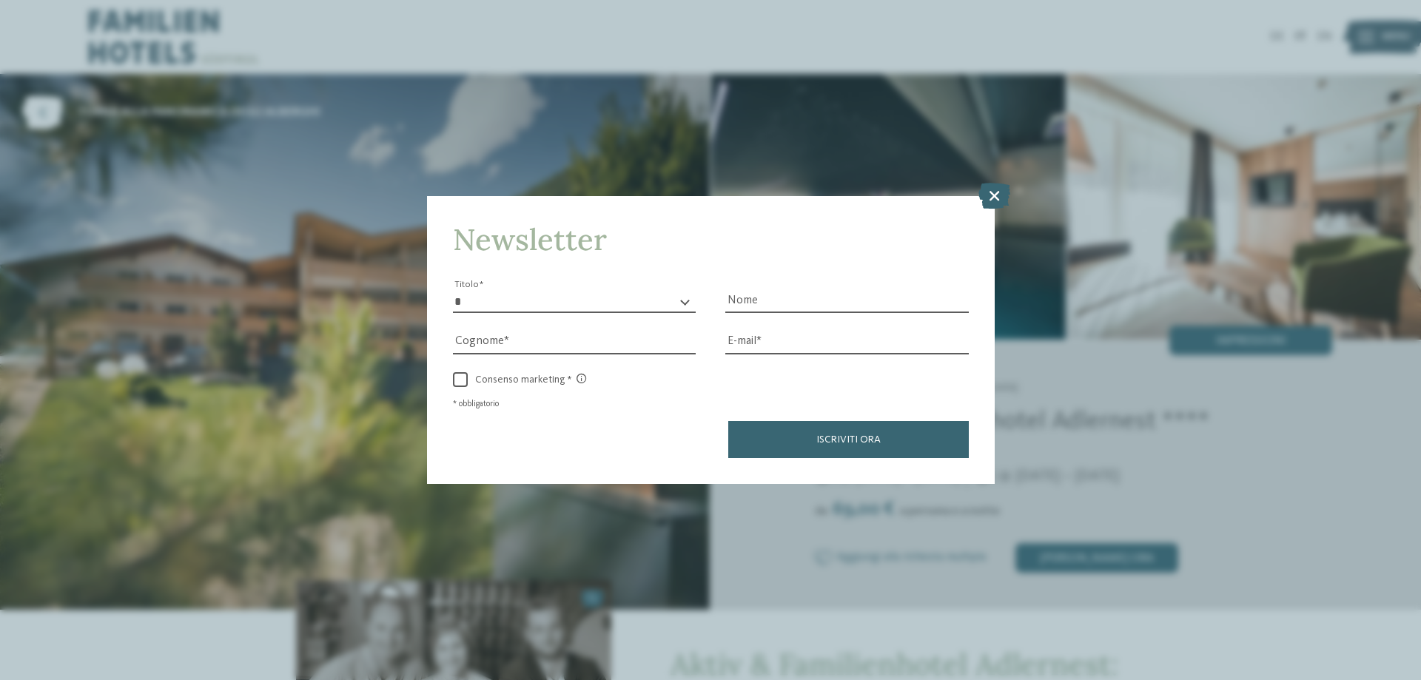
drag, startPoint x: 989, startPoint y: 192, endPoint x: 932, endPoint y: 114, distance: 96.5
click at [989, 193] on icon at bounding box center [994, 196] width 32 height 26
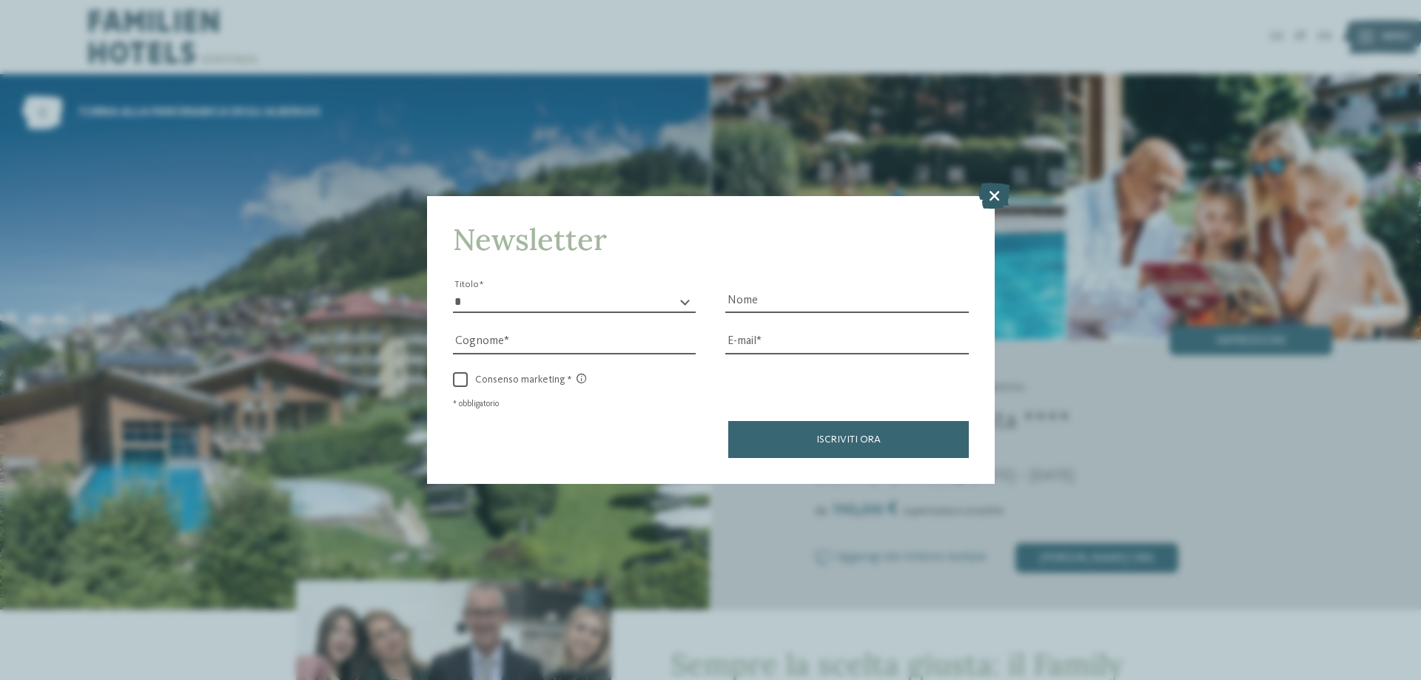
click at [989, 198] on icon at bounding box center [994, 196] width 32 height 26
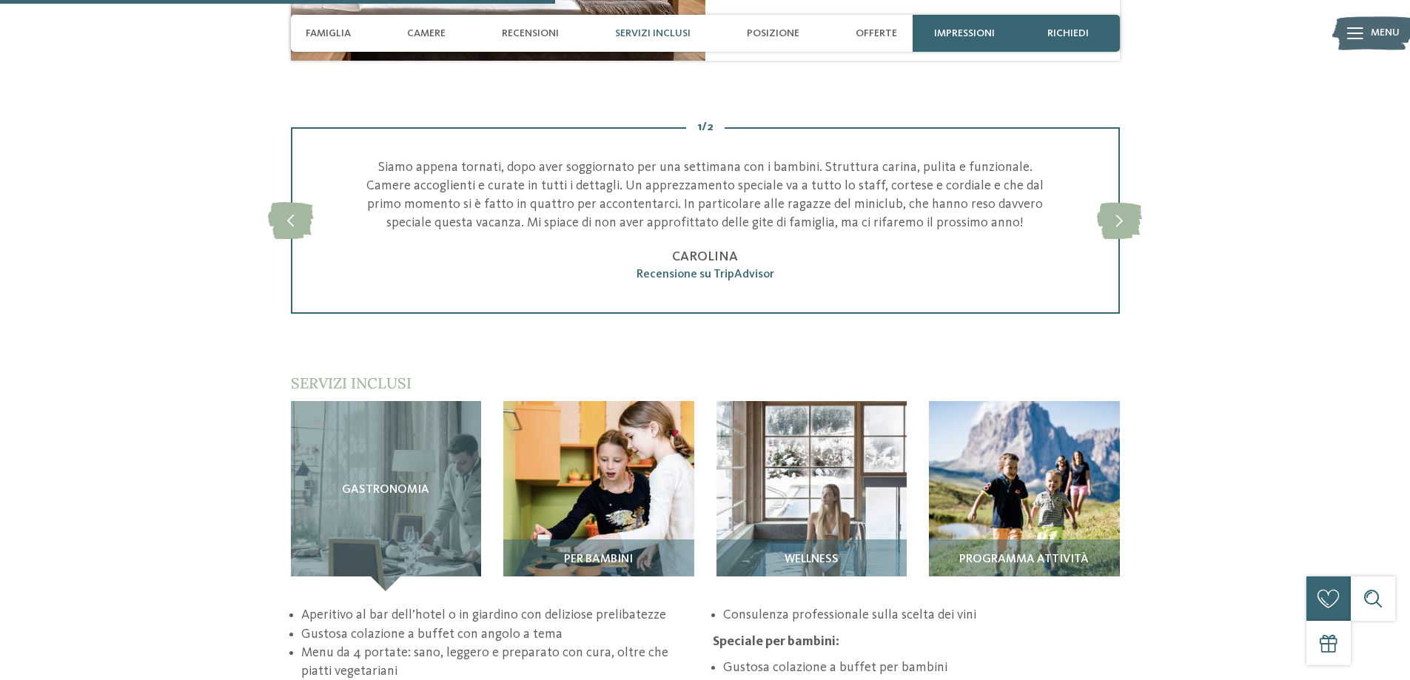
scroll to position [1924, 0]
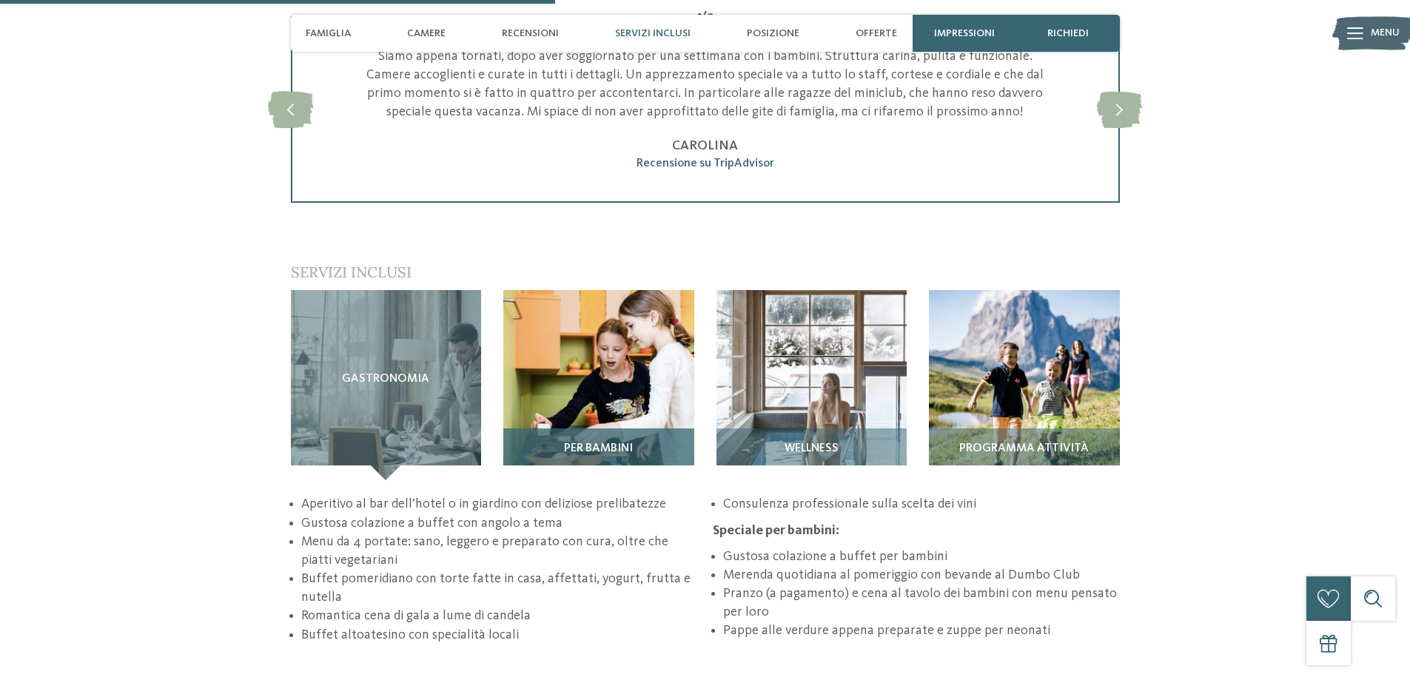
click at [608, 334] on img at bounding box center [598, 385] width 191 height 191
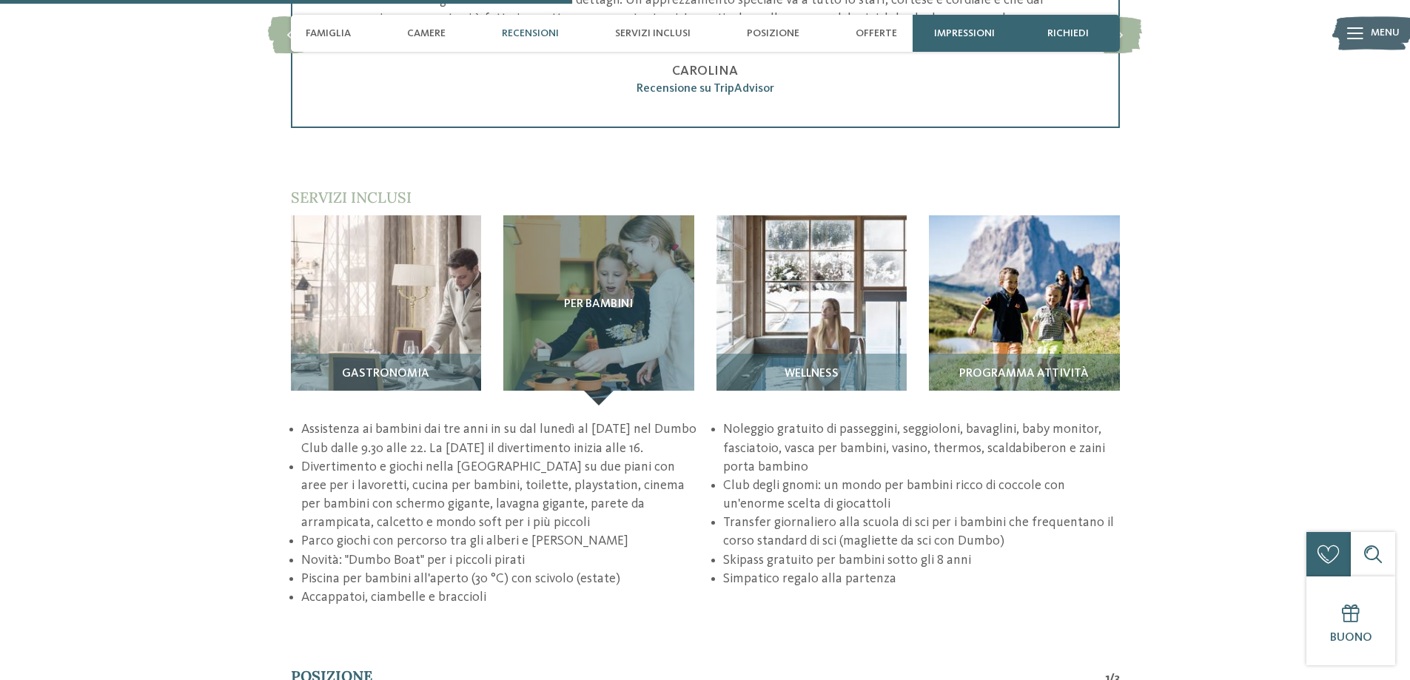
scroll to position [1998, 0]
click at [817, 298] on img at bounding box center [811, 311] width 191 height 191
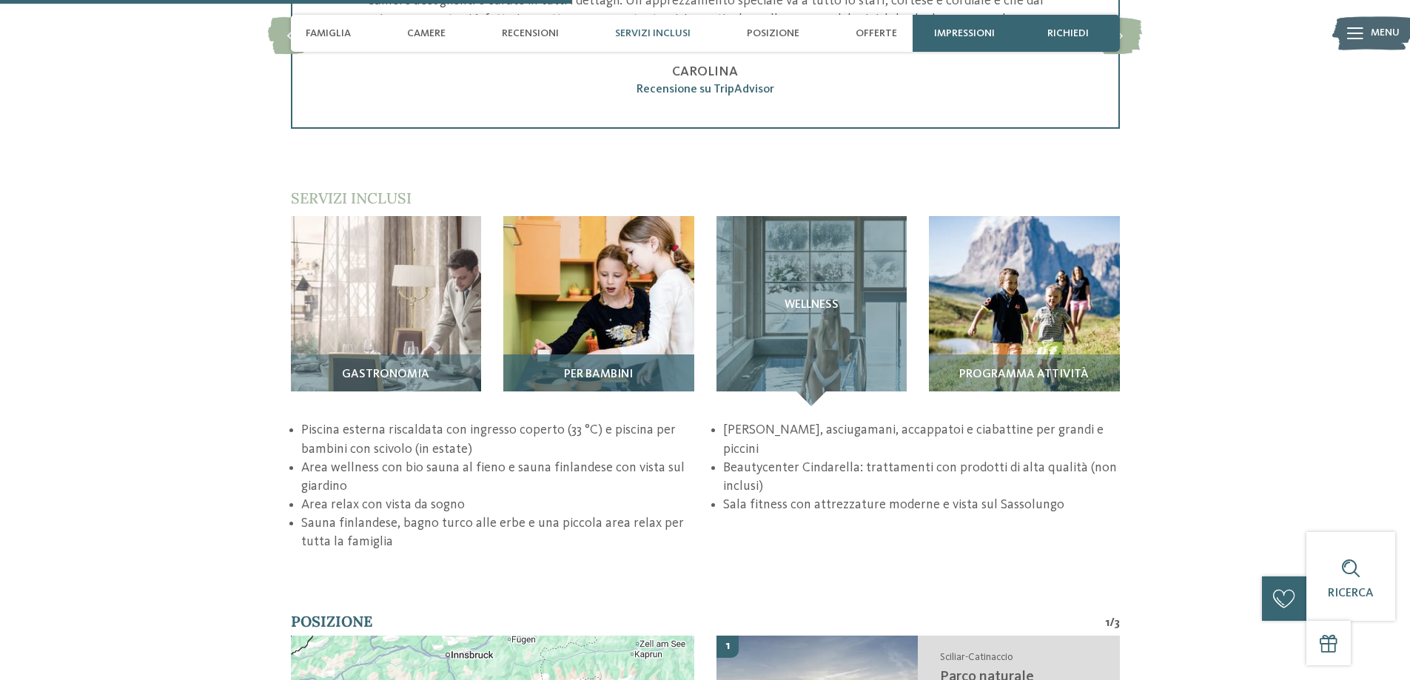
click at [641, 281] on img at bounding box center [598, 311] width 191 height 191
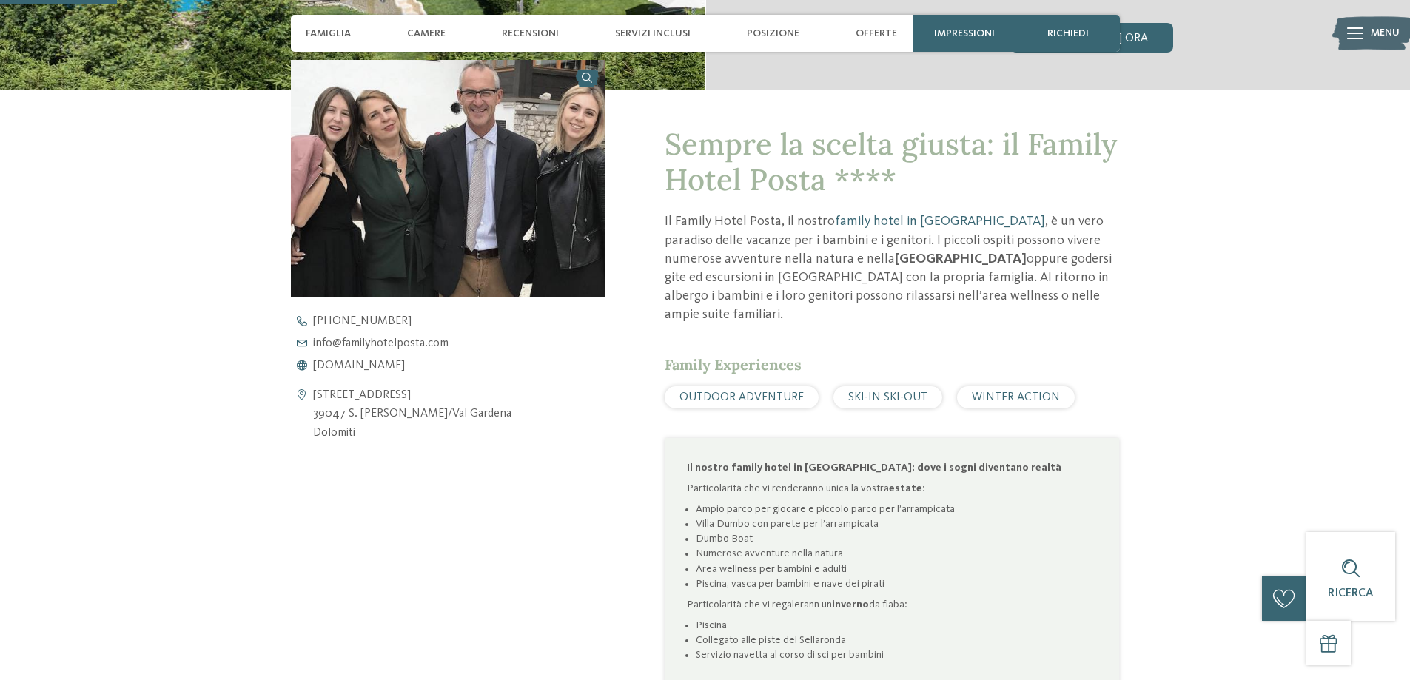
scroll to position [0, 0]
